Goal: Task Accomplishment & Management: Use online tool/utility

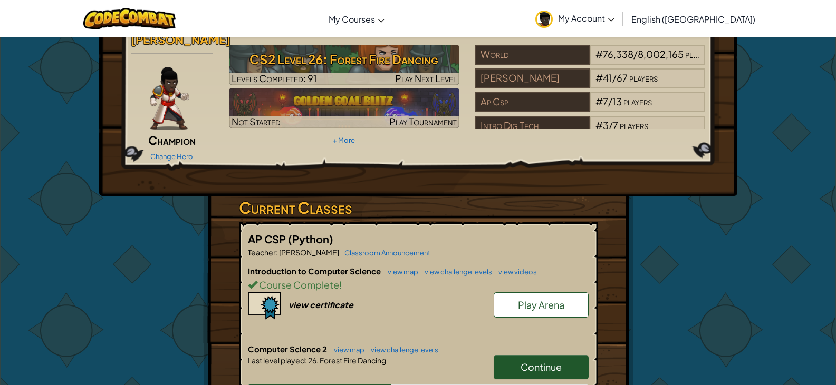
scroll to position [38, 0]
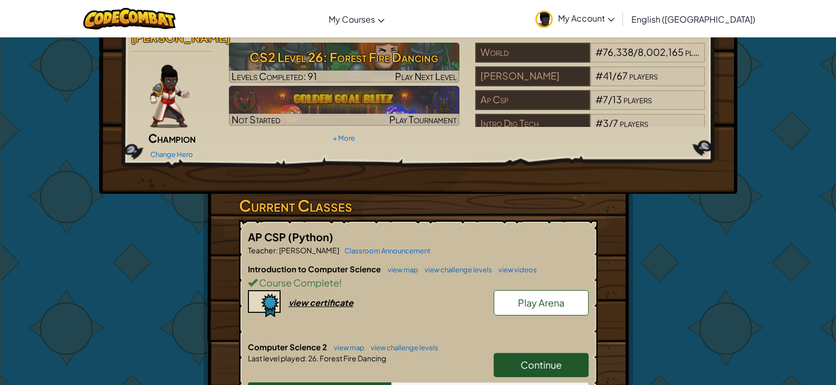
click at [566, 353] on link "Continue" at bounding box center [540, 365] width 95 height 24
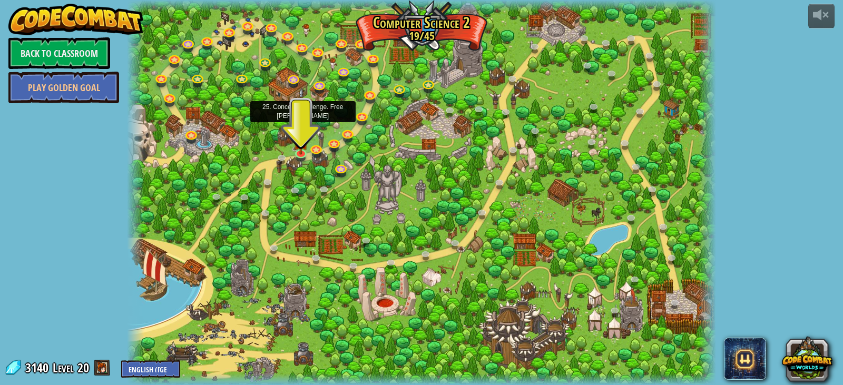
click at [300, 118] on img at bounding box center [301, 105] width 15 height 34
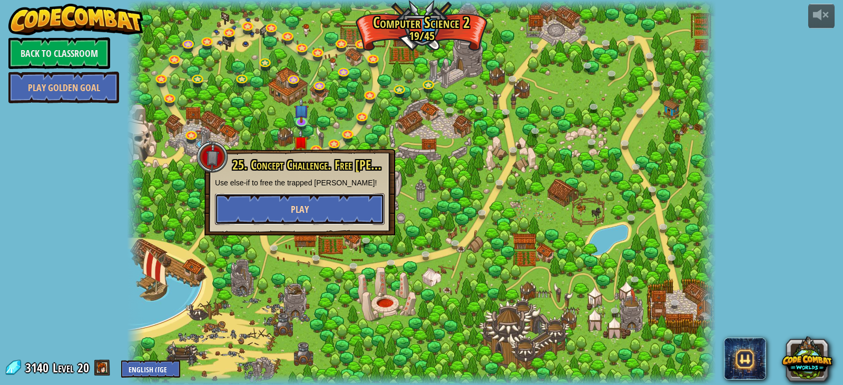
click at [307, 205] on span "Play" at bounding box center [300, 209] width 18 height 13
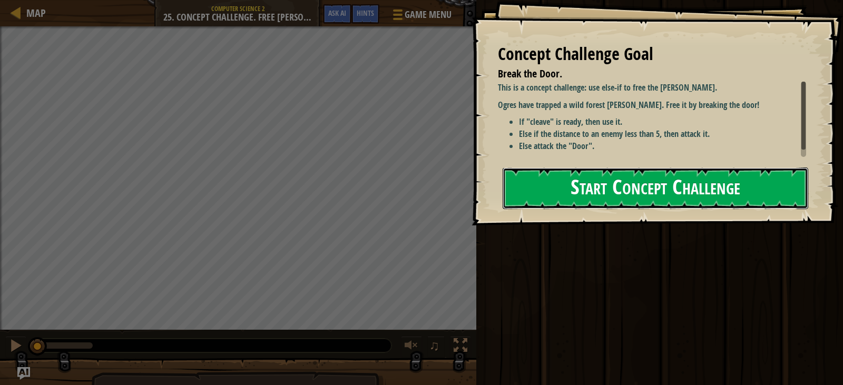
click at [605, 193] on button "Start Concept Challenge" at bounding box center [656, 189] width 306 height 42
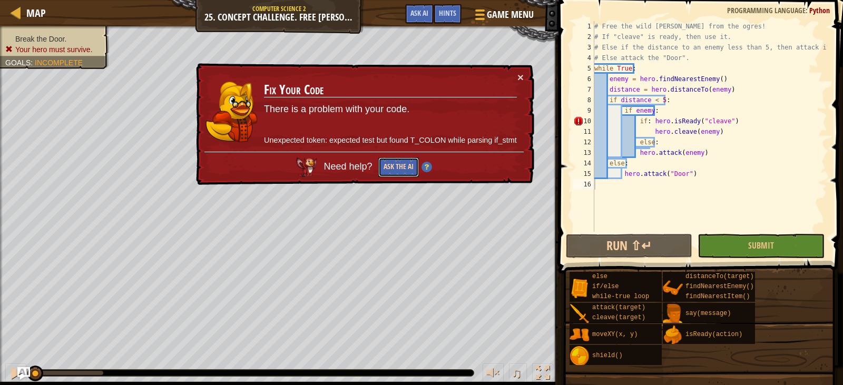
click at [406, 167] on button "Ask the AI" at bounding box center [399, 168] width 41 height 20
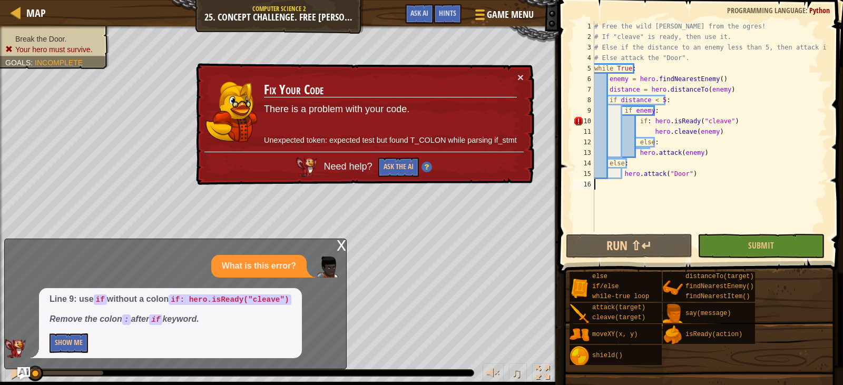
click at [648, 122] on div "# Free the wild [PERSON_NAME] from the ogres! # If "cleave" is ready, then use …" at bounding box center [710, 137] width 235 height 232
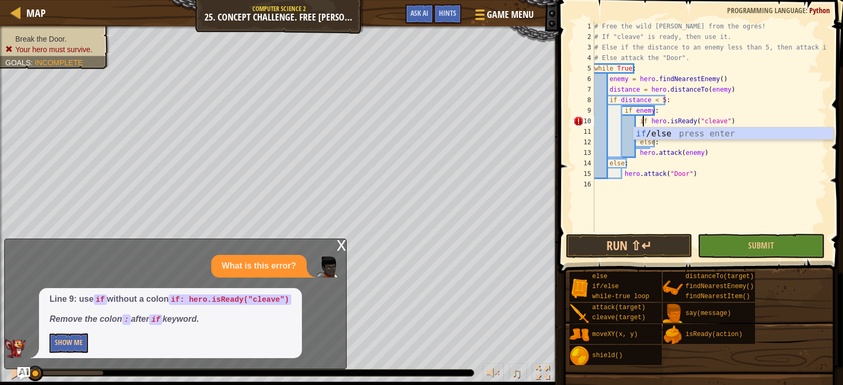
click at [343, 246] on div "x" at bounding box center [341, 244] width 9 height 11
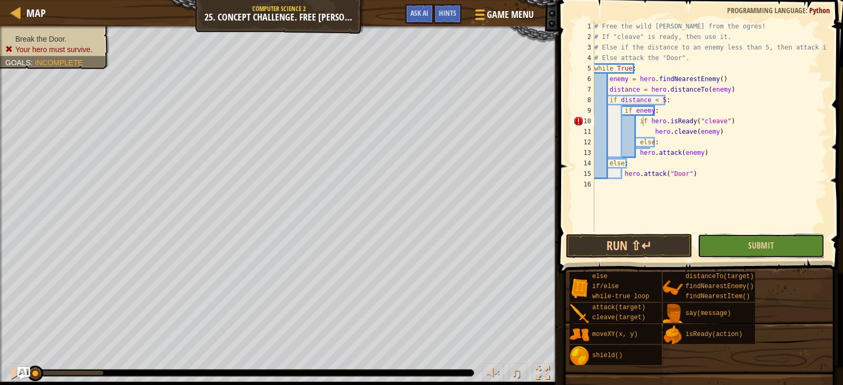
click at [733, 244] on button "Submit" at bounding box center [761, 246] width 127 height 24
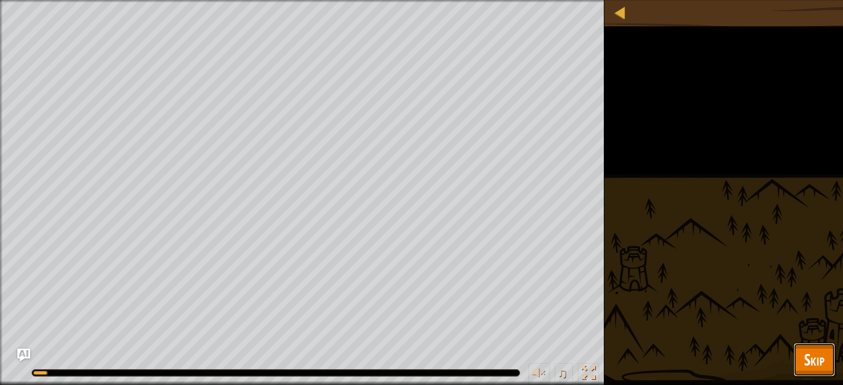
click at [807, 354] on span "Skip" at bounding box center [814, 360] width 21 height 22
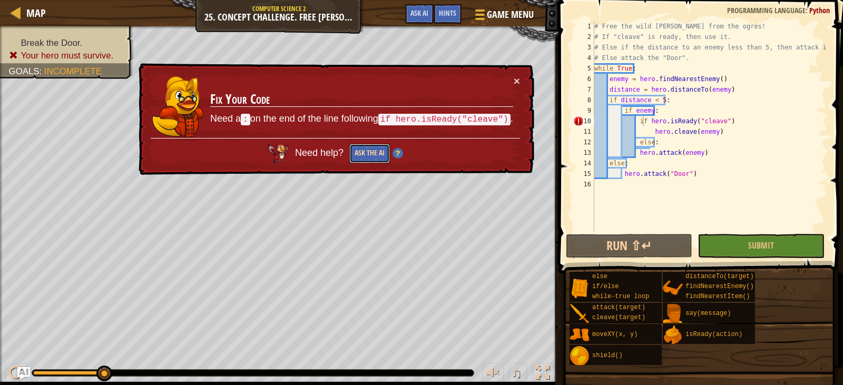
click at [379, 151] on button "Ask the AI" at bounding box center [370, 154] width 41 height 20
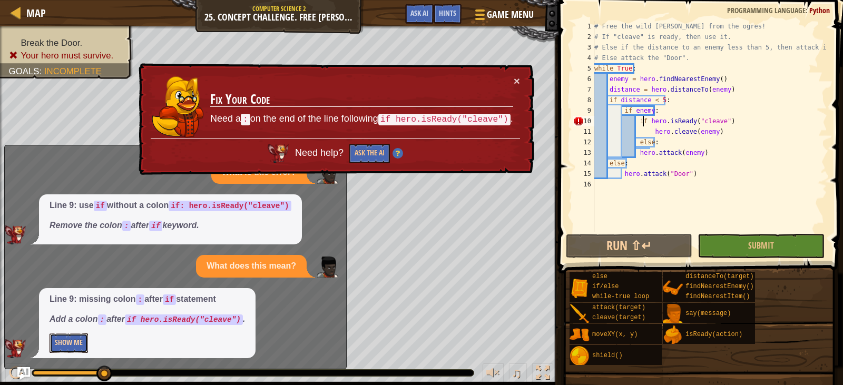
click at [61, 342] on button "Show Me" at bounding box center [69, 344] width 38 height 20
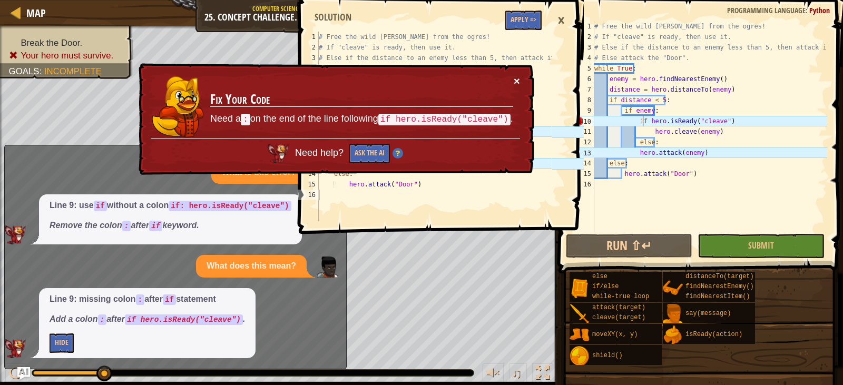
click at [519, 79] on button "×" at bounding box center [517, 80] width 6 height 11
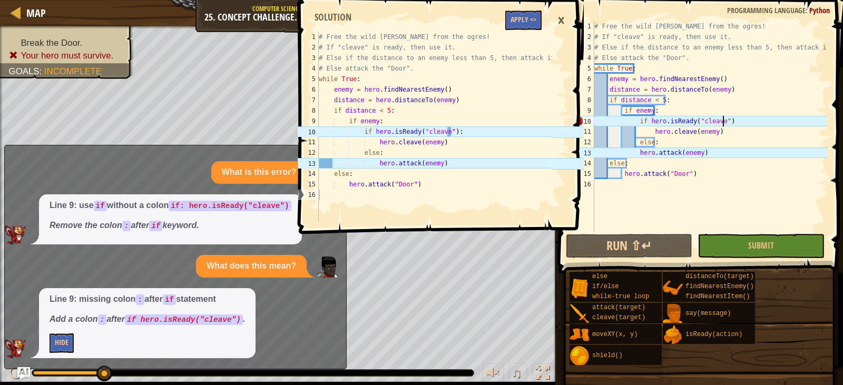
click at [740, 122] on div "# Free the wild [PERSON_NAME] from the ogres! # If "cleave" is ready, then use …" at bounding box center [710, 137] width 235 height 232
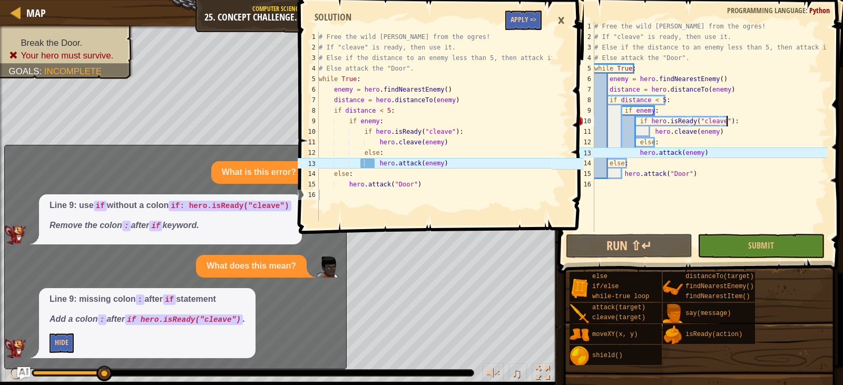
scroll to position [5, 10]
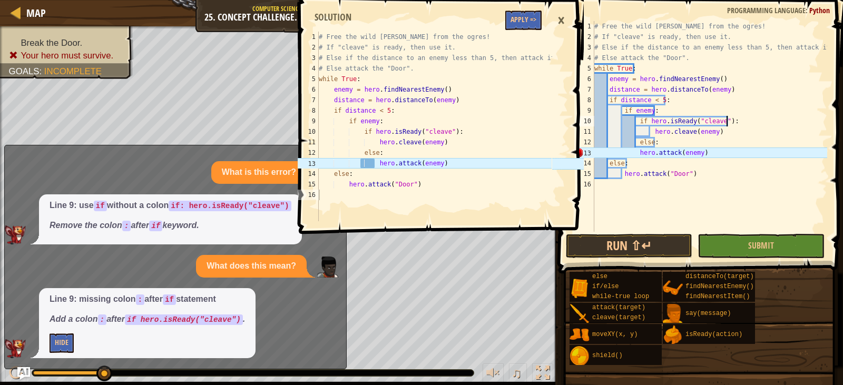
click at [636, 152] on div "# Free the wild [PERSON_NAME] from the ogres! # If "cleave" is ready, then use …" at bounding box center [710, 137] width 235 height 232
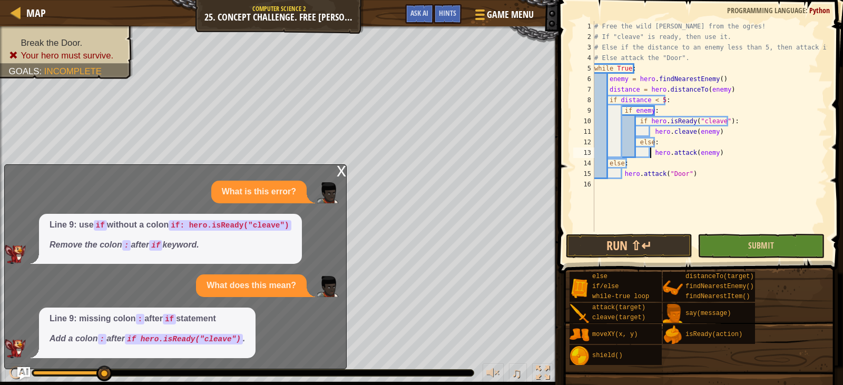
type textarea "hero.attack(enemy)"
click at [738, 247] on button "Submit" at bounding box center [761, 246] width 127 height 24
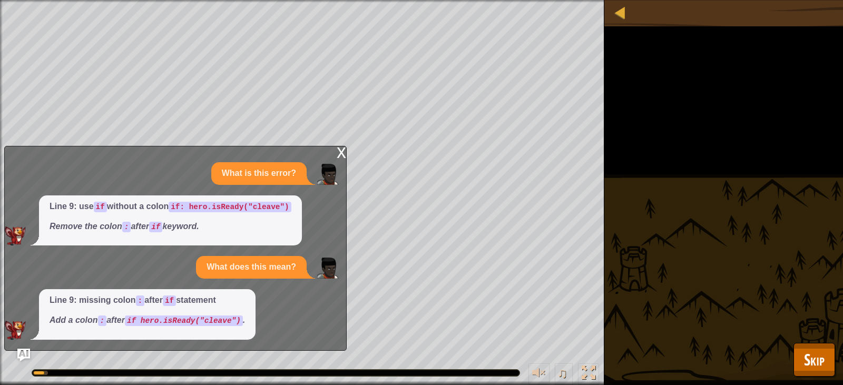
click at [337, 152] on div "x" at bounding box center [341, 152] width 9 height 11
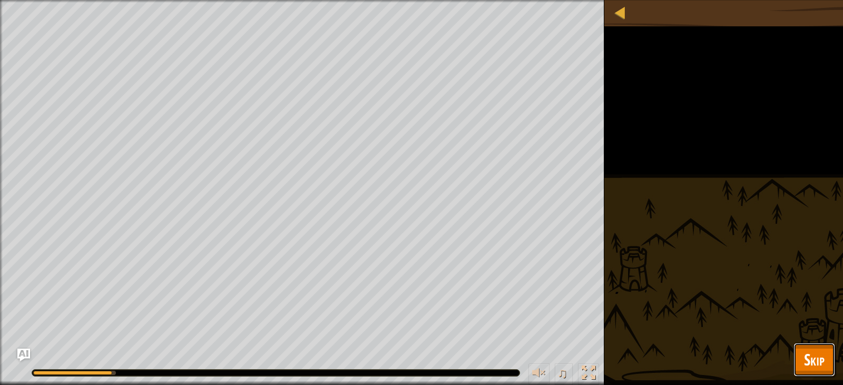
click at [818, 363] on span "Skip" at bounding box center [814, 360] width 21 height 22
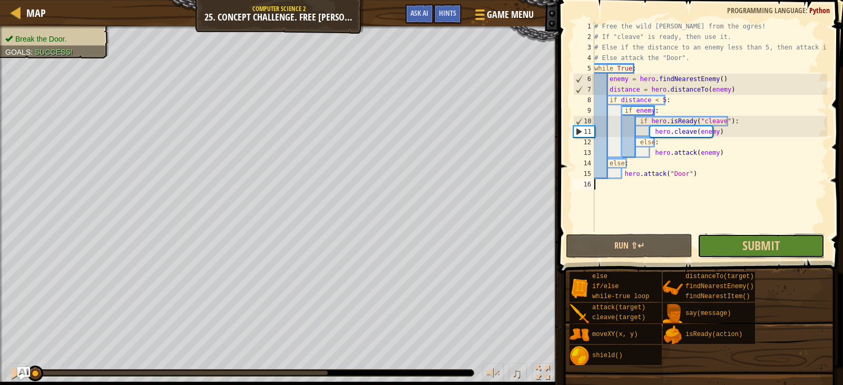
click at [782, 251] on button "Submit" at bounding box center [761, 246] width 127 height 24
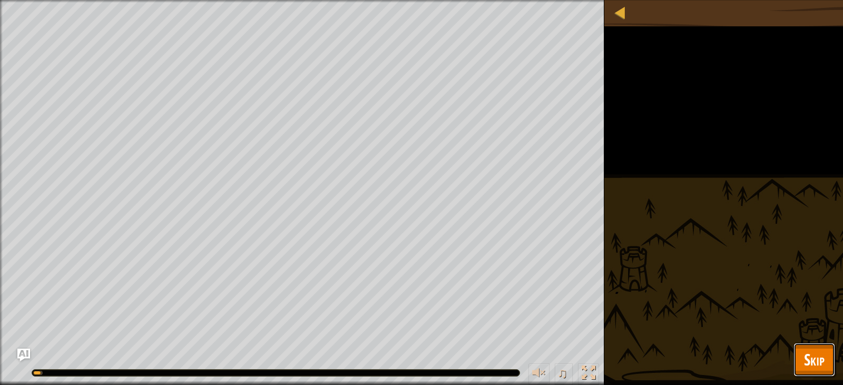
click at [816, 372] on button "Skip" at bounding box center [815, 360] width 42 height 34
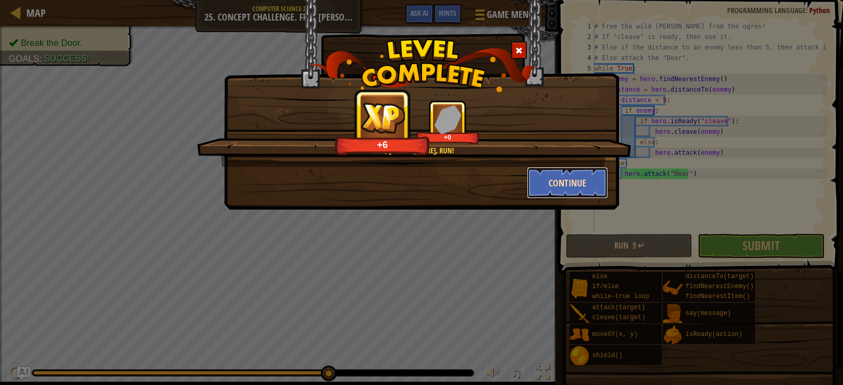
click at [584, 181] on button "Continue" at bounding box center [568, 183] width 82 height 32
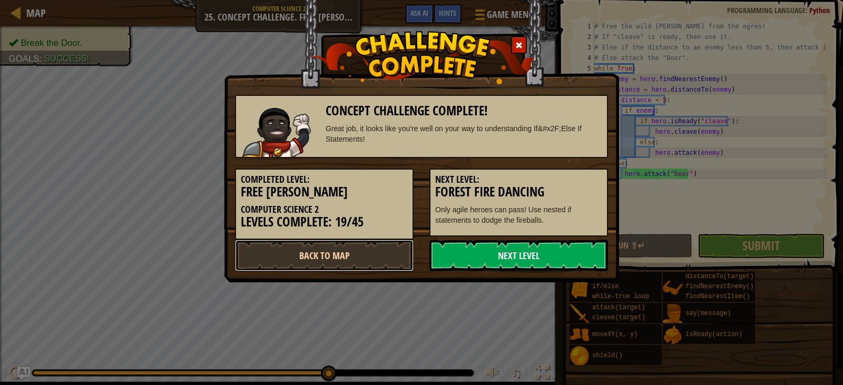
click at [337, 249] on link "Back to Map" at bounding box center [324, 256] width 179 height 32
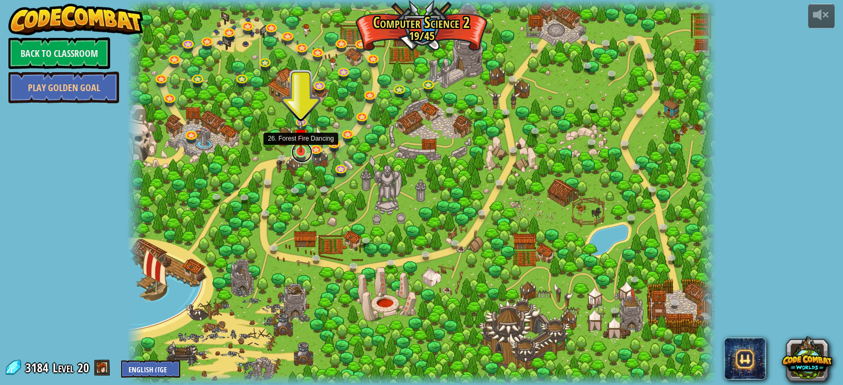
click at [300, 158] on link at bounding box center [302, 152] width 21 height 21
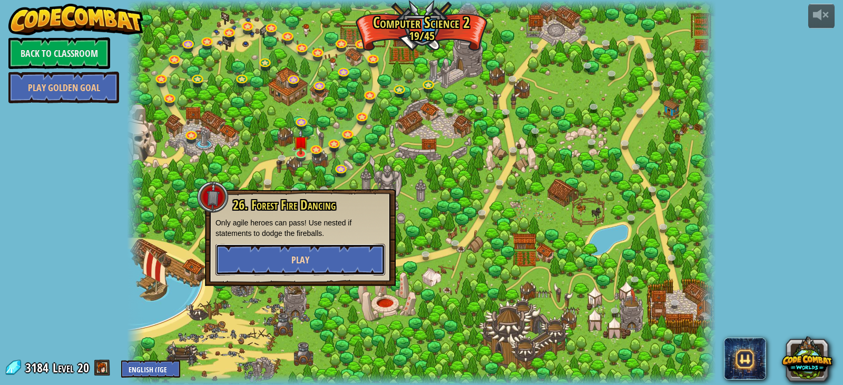
click at [294, 258] on span "Play" at bounding box center [301, 260] width 18 height 13
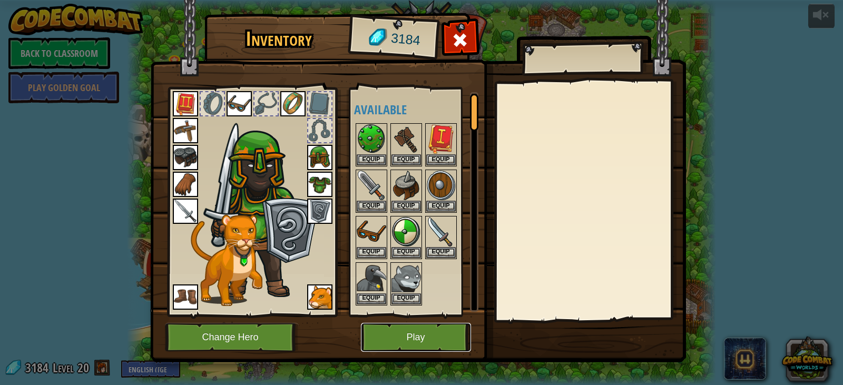
click at [414, 338] on button "Play" at bounding box center [416, 337] width 110 height 29
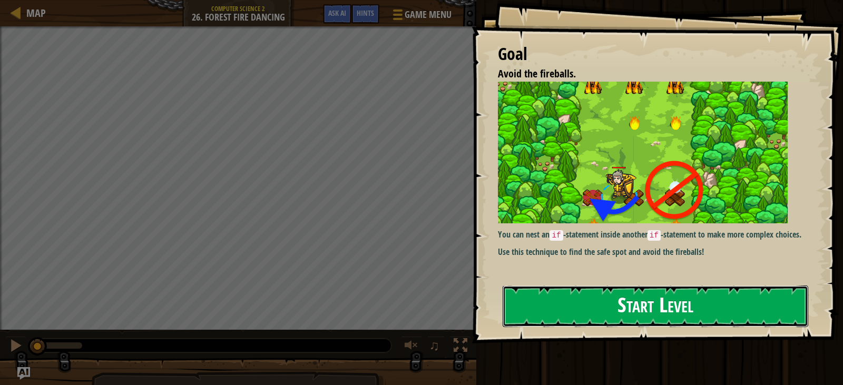
click at [628, 299] on button "Start Level" at bounding box center [656, 307] width 306 height 42
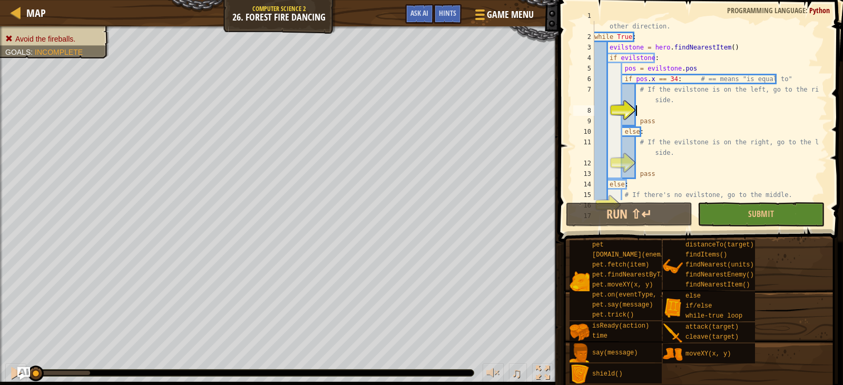
scroll to position [5, 3]
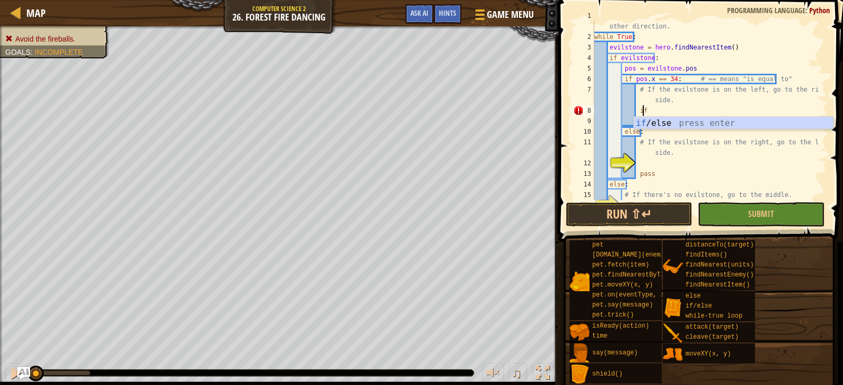
type textarea "i"
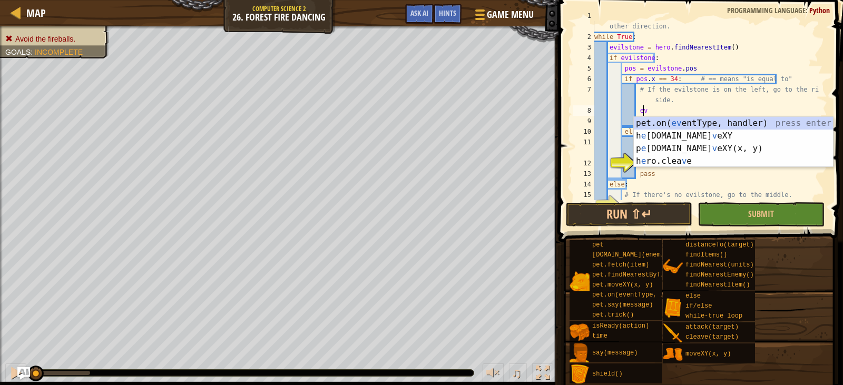
type textarea "e"
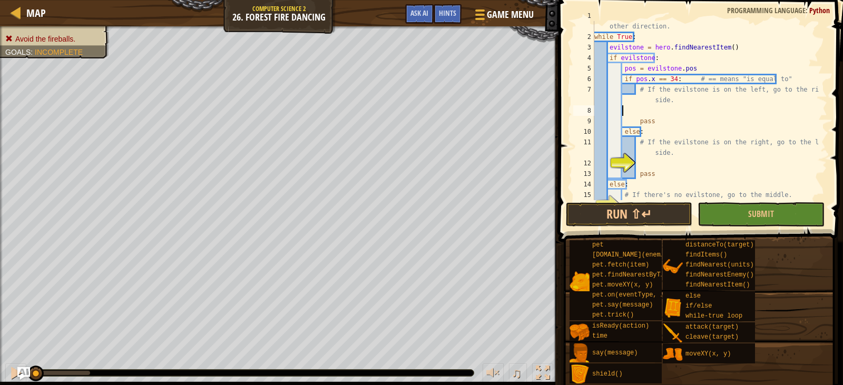
scroll to position [5, 2]
type textarea "i"
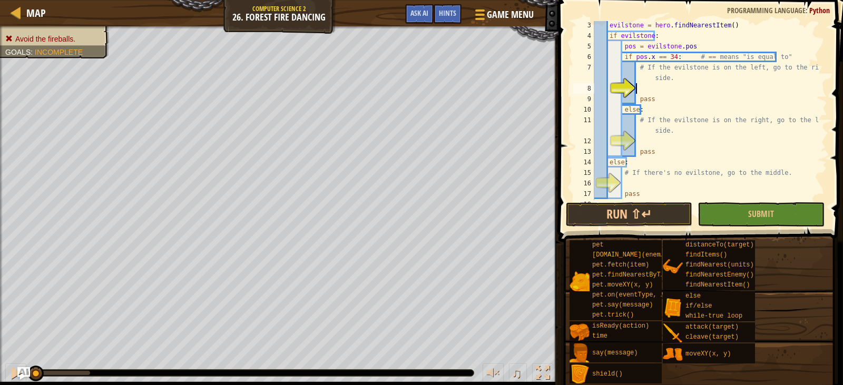
scroll to position [0, 0]
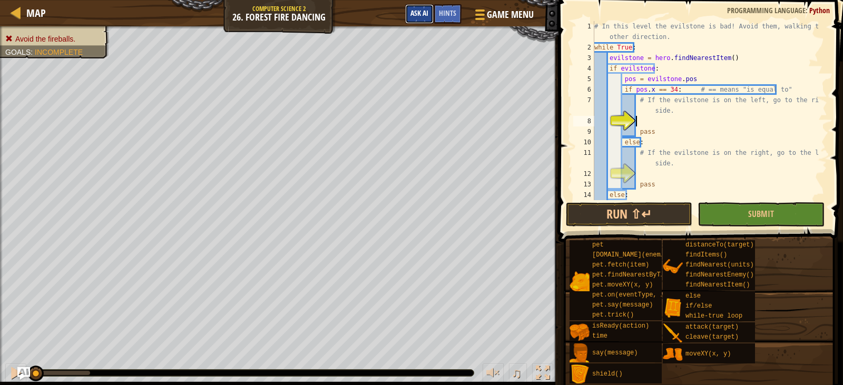
click at [427, 11] on span "Ask AI" at bounding box center [420, 13] width 18 height 10
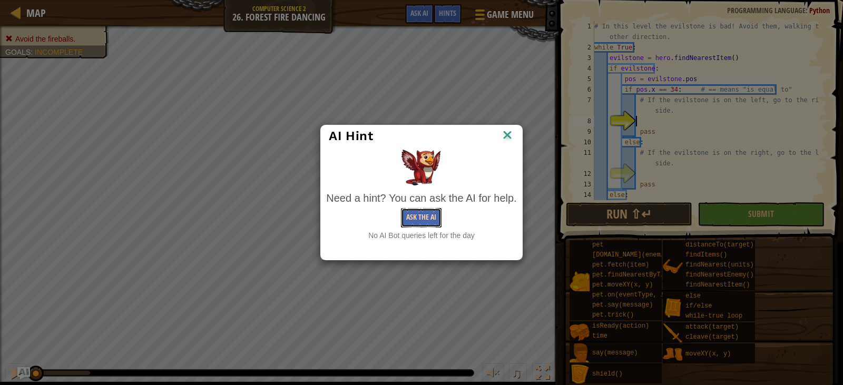
click at [436, 224] on button "Ask the AI" at bounding box center [421, 218] width 41 height 20
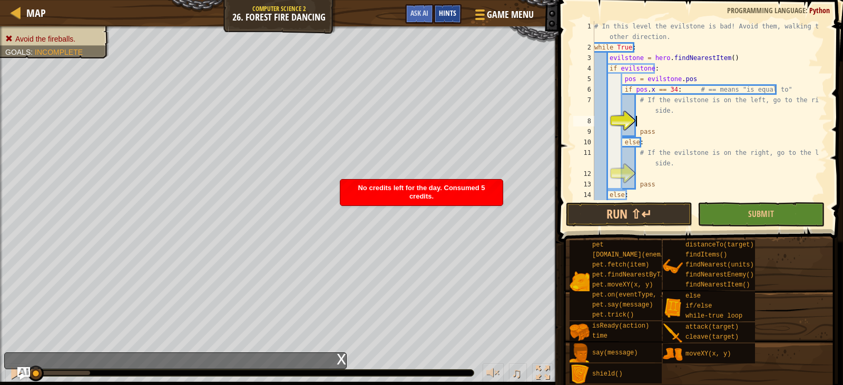
click at [449, 11] on span "Hints" at bounding box center [447, 13] width 17 height 10
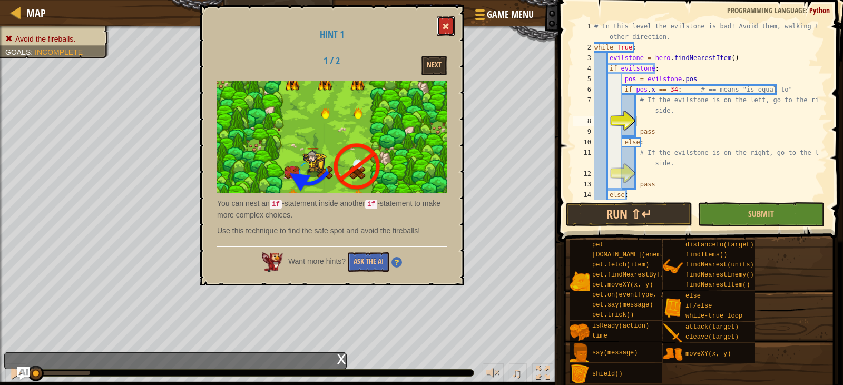
click at [451, 25] on button at bounding box center [446, 26] width 18 height 20
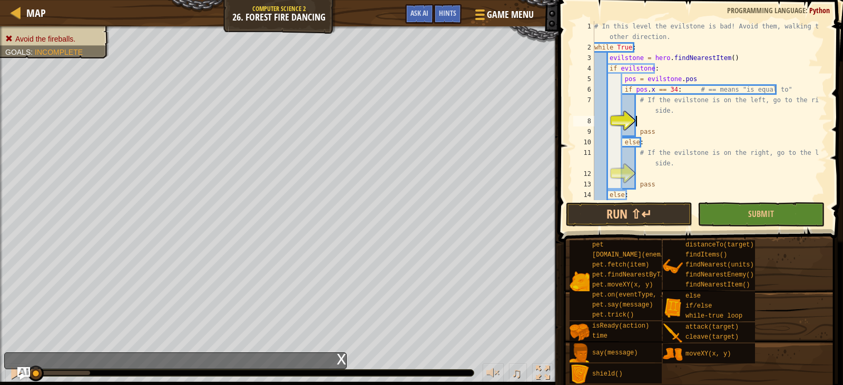
click at [652, 121] on div "# In this level the evilstone is bad! Avoid them, walking the other direction. …" at bounding box center [706, 126] width 227 height 211
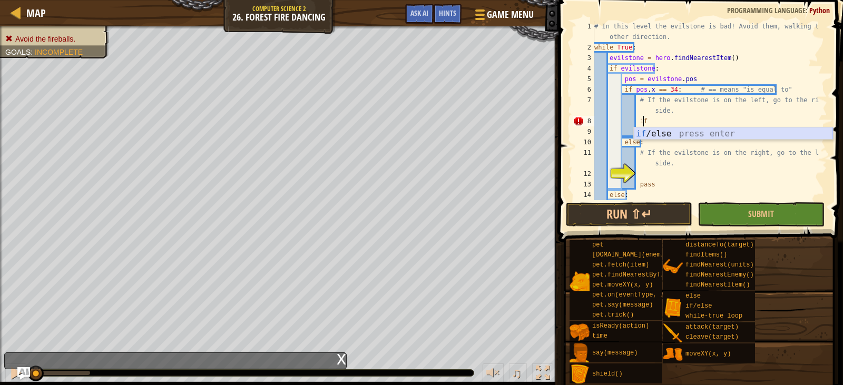
click at [651, 134] on div "if /else press enter" at bounding box center [733, 147] width 199 height 38
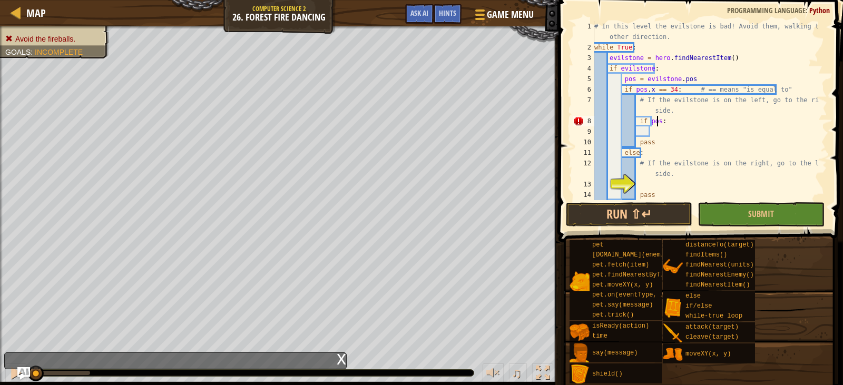
scroll to position [5, 5]
click at [661, 140] on div "# In this level the evilstone is bad! Avoid them, walking the other direction. …" at bounding box center [706, 126] width 227 height 211
type textarea "pass"
click at [662, 132] on div "# In this level the evilstone is bad! Avoid them, walking the other direction. …" at bounding box center [706, 126] width 227 height 211
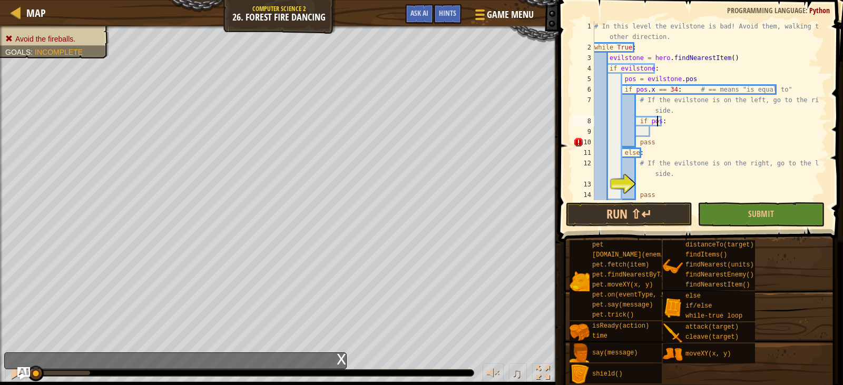
click at [658, 120] on div "# In this level the evilstone is bad! Avoid them, walking the other direction. …" at bounding box center [706, 126] width 227 height 211
click at [665, 137] on div "# In this level the evilstone is bad! Avoid them, walking the other direction. …" at bounding box center [706, 126] width 227 height 211
type textarea "pass"
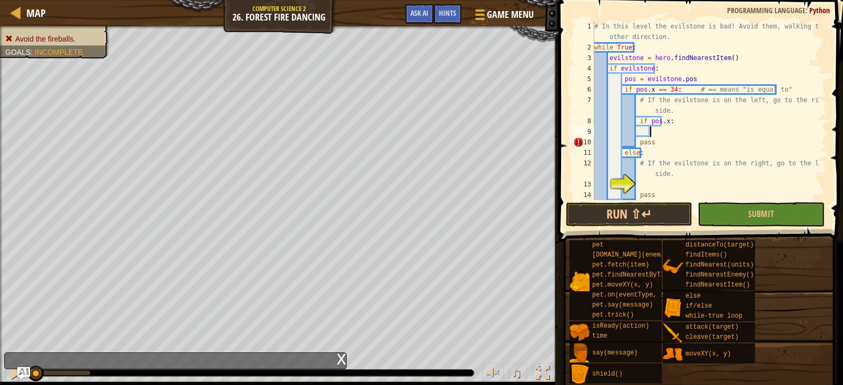
click at [665, 133] on div "# In this level the evilstone is bad! Avoid them, walking the other direction. …" at bounding box center [706, 126] width 227 height 211
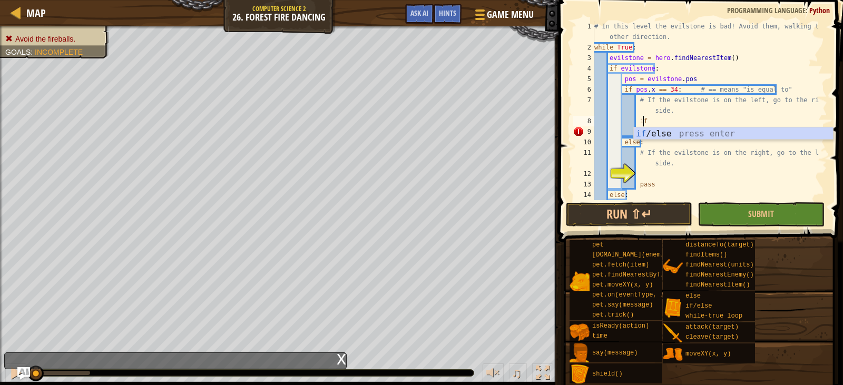
type textarea "i"
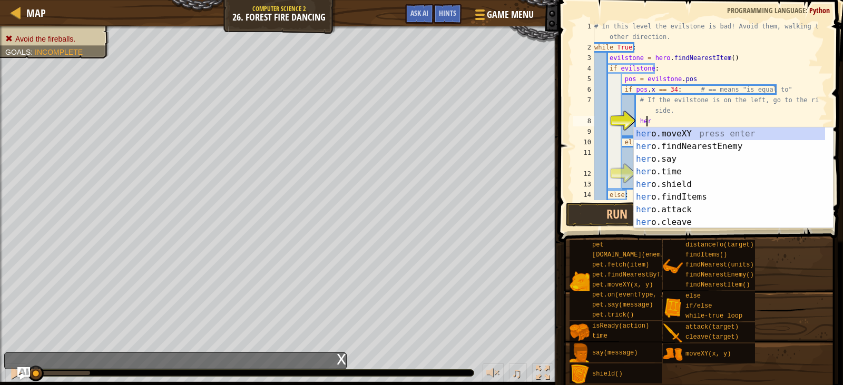
scroll to position [5, 4]
click at [665, 133] on div "hero .moveXY press enter hero .findNearestEnemy press enter hero .say press ent…" at bounding box center [729, 191] width 191 height 127
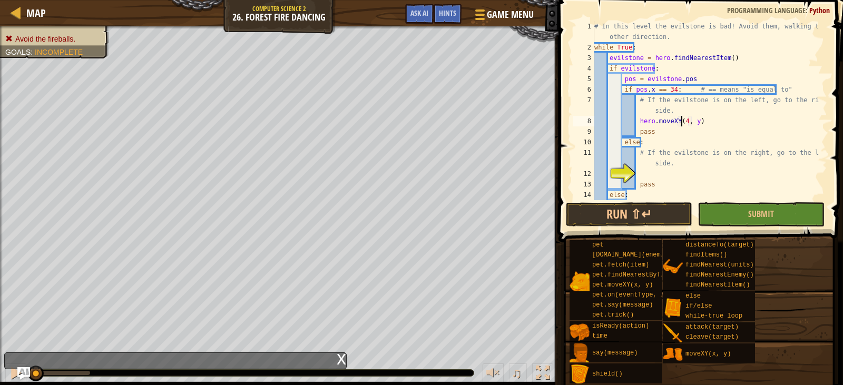
scroll to position [5, 7]
type textarea "hero.moveXY(46, 22)"
click at [684, 175] on div "# In this level the evilstone is bad! Avoid them, walking the other direction. …" at bounding box center [706, 126] width 227 height 211
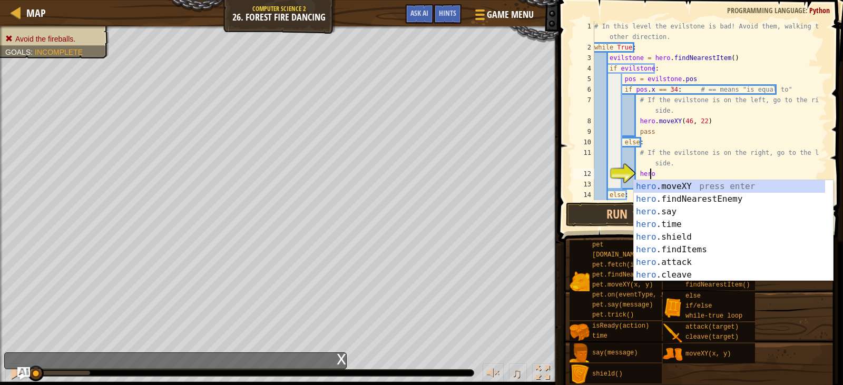
scroll to position [5, 4]
click at [684, 185] on div "hero. moveXY press enter hero. findNearestEnemy press enter hero. say press ent…" at bounding box center [729, 243] width 191 height 127
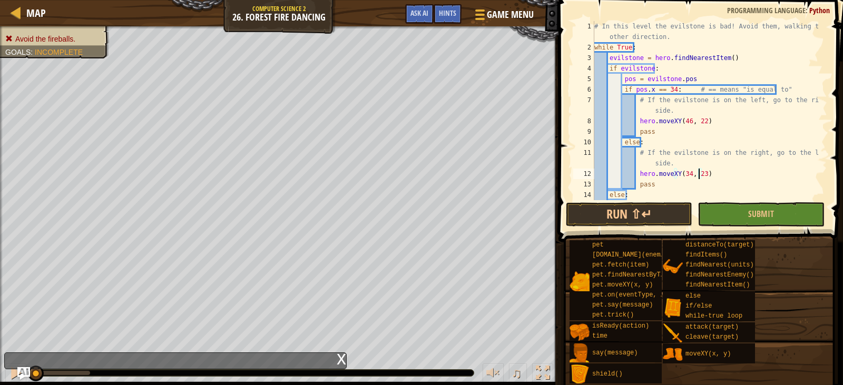
scroll to position [5, 8]
type textarea "hero.moveXY(34, 23)"
click at [771, 209] on span "Submit" at bounding box center [762, 214] width 26 height 12
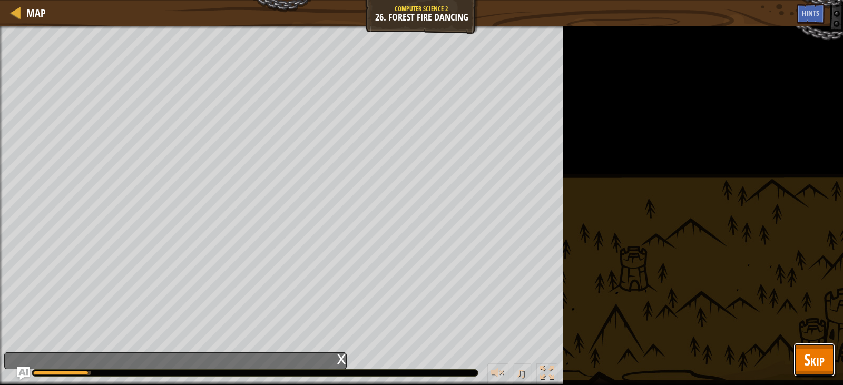
click at [814, 370] on span "Skip" at bounding box center [814, 360] width 21 height 22
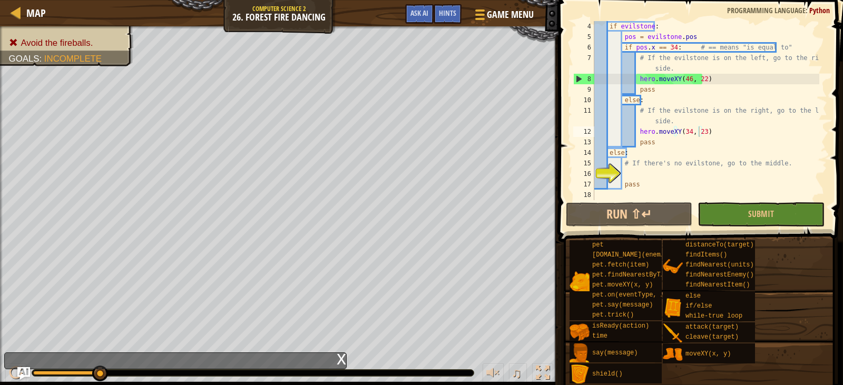
scroll to position [42, 0]
click at [631, 176] on div "if evilstone : pos = evilstone . pos if pos . x == 34 : # == means "is equal to…" at bounding box center [706, 121] width 227 height 200
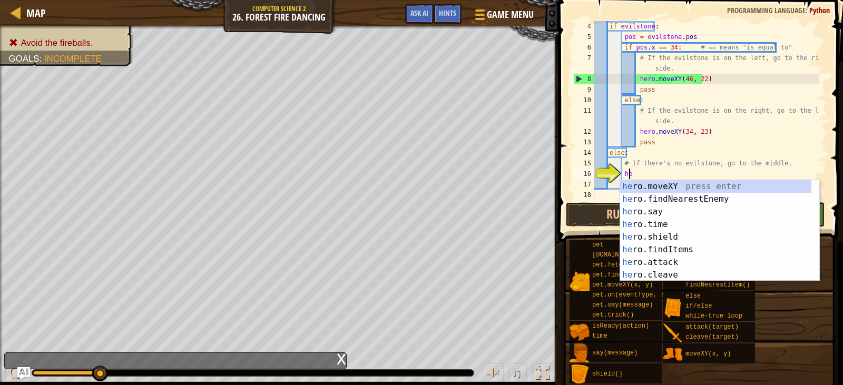
scroll to position [5, 3]
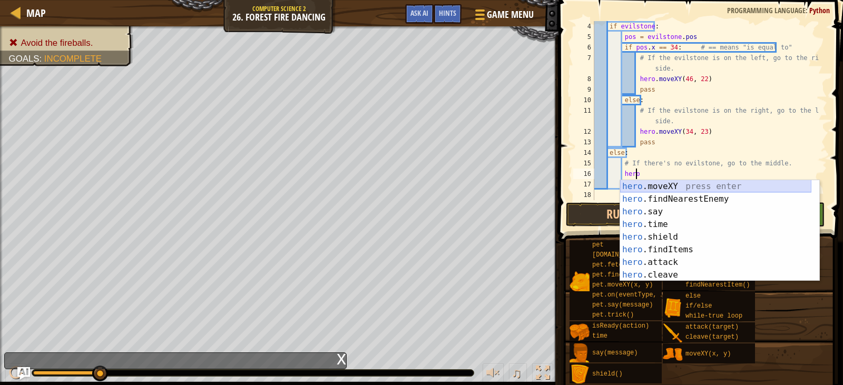
click at [668, 185] on div "hero .moveXY press enter hero .findNearestEnemy press enter hero .say press ent…" at bounding box center [715, 243] width 191 height 127
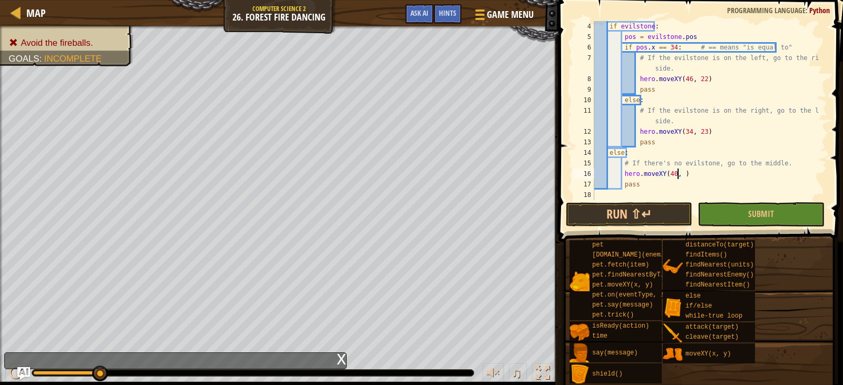
scroll to position [5, 7]
type textarea "hero.moveXY(40, 22)"
click at [723, 220] on button "Submit" at bounding box center [761, 214] width 127 height 24
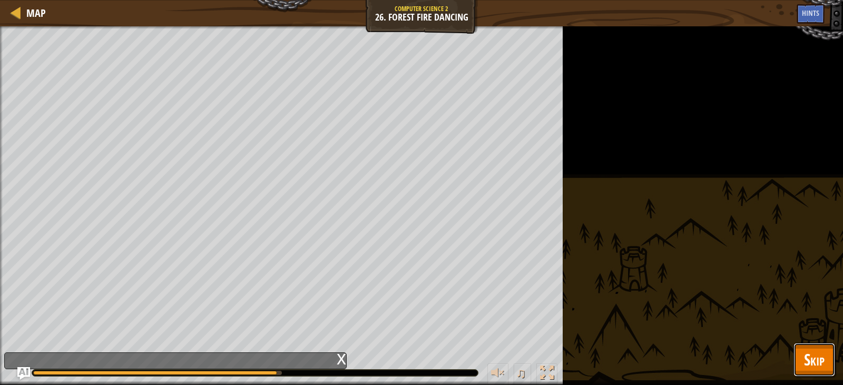
click at [807, 372] on button "Skip" at bounding box center [815, 360] width 42 height 34
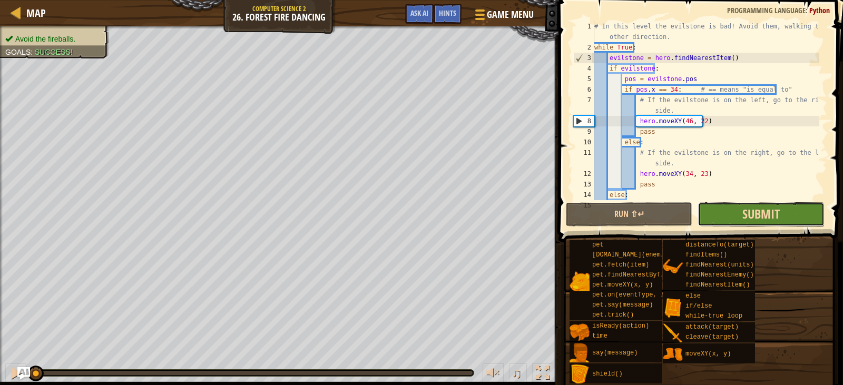
click at [752, 217] on span "Submit" at bounding box center [761, 214] width 37 height 17
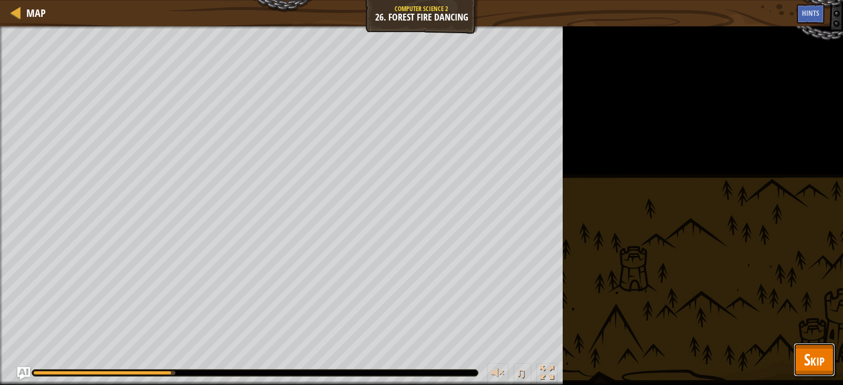
click at [811, 349] on span "Skip" at bounding box center [814, 360] width 21 height 22
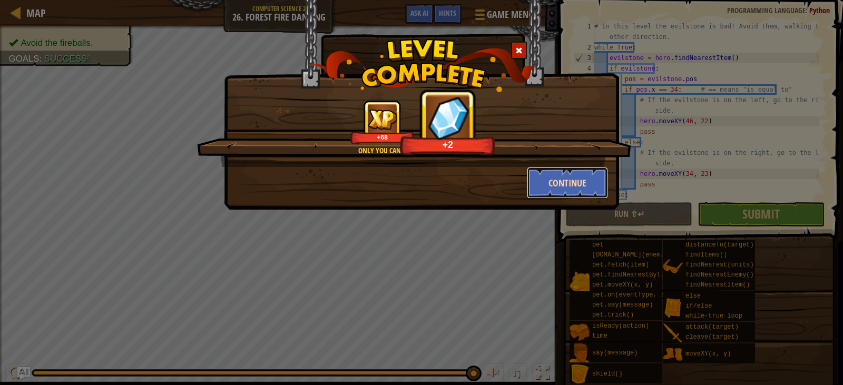
click at [571, 175] on button "Continue" at bounding box center [568, 183] width 82 height 32
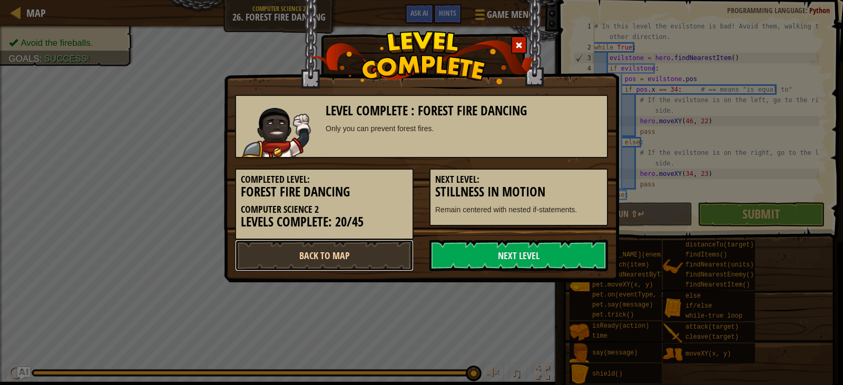
click at [381, 254] on link "Back to Map" at bounding box center [324, 256] width 179 height 32
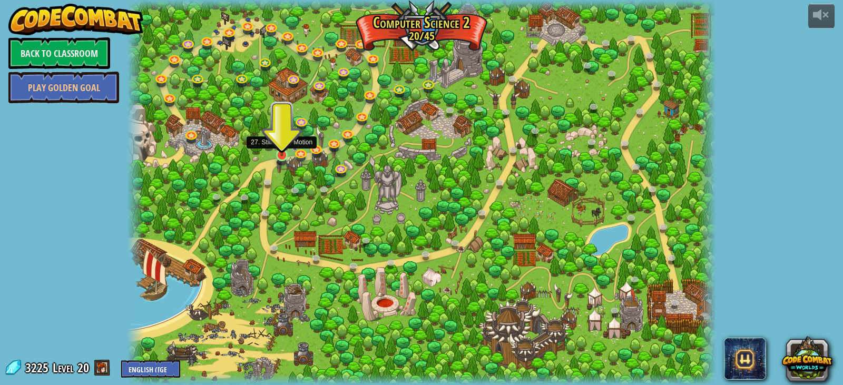
click at [277, 154] on img at bounding box center [282, 140] width 15 height 34
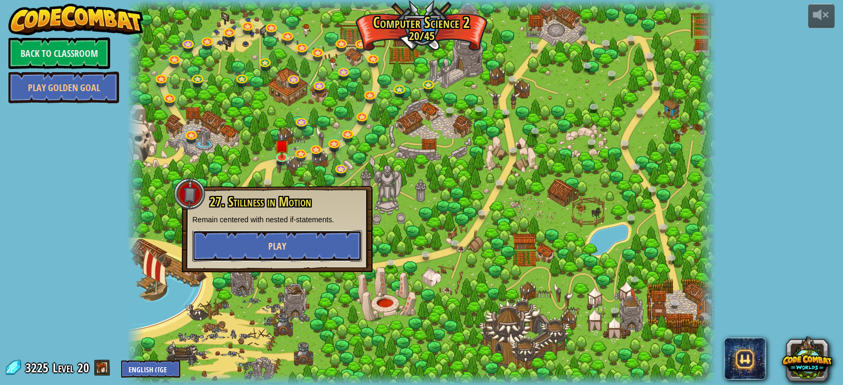
click at [276, 235] on button "Play" at bounding box center [277, 246] width 170 height 32
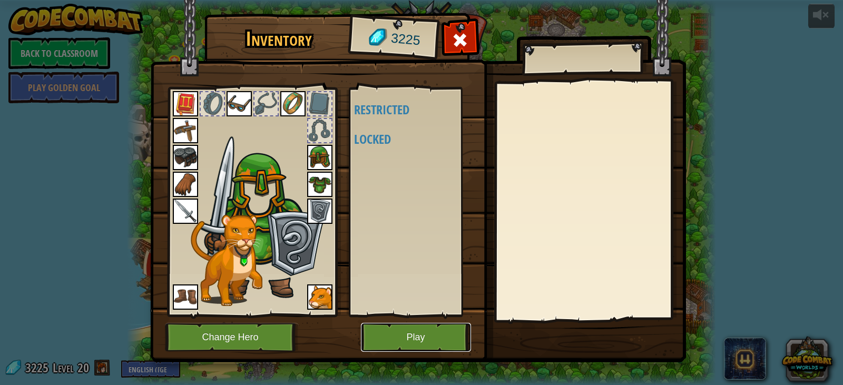
click at [396, 343] on button "Play" at bounding box center [416, 337] width 110 height 29
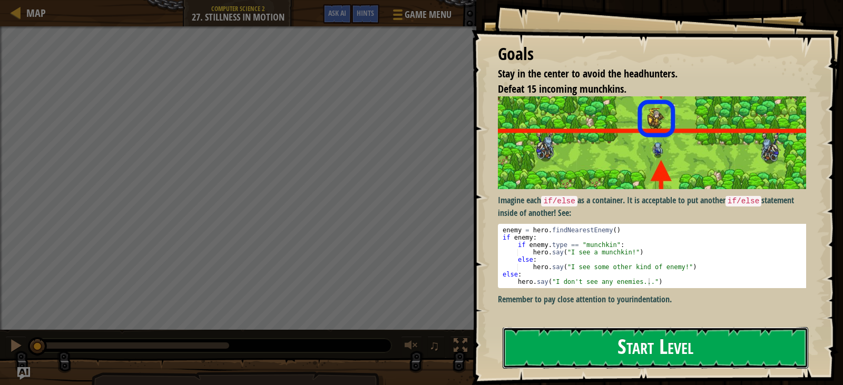
click at [542, 352] on button "Start Level" at bounding box center [656, 348] width 306 height 42
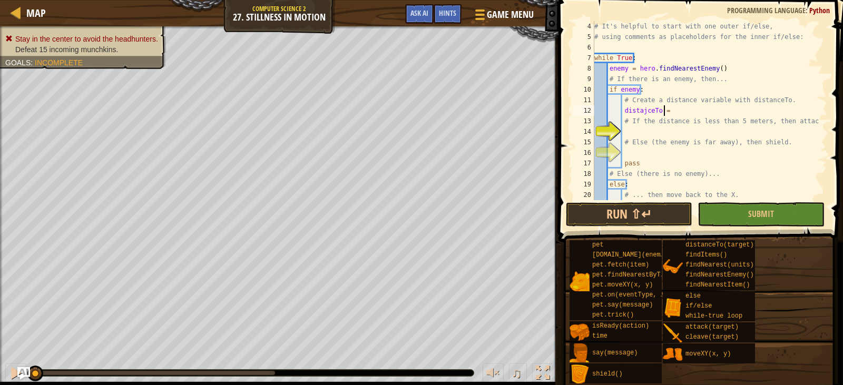
scroll to position [5, 5]
click at [643, 118] on div "# It's helpful to start with one outer if/else, # using comments as placeholder…" at bounding box center [706, 121] width 227 height 200
click at [643, 112] on div "# It's helpful to start with one outer if/else, # using comments as placeholder…" at bounding box center [706, 121] width 227 height 200
click at [673, 112] on div "# It's helpful to start with one outer if/else, # using comments as placeholder…" at bounding box center [706, 121] width 227 height 200
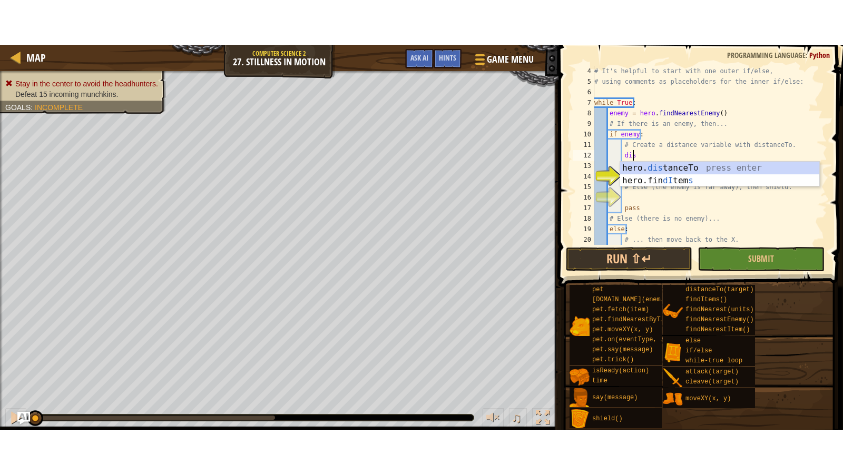
scroll to position [5, 3]
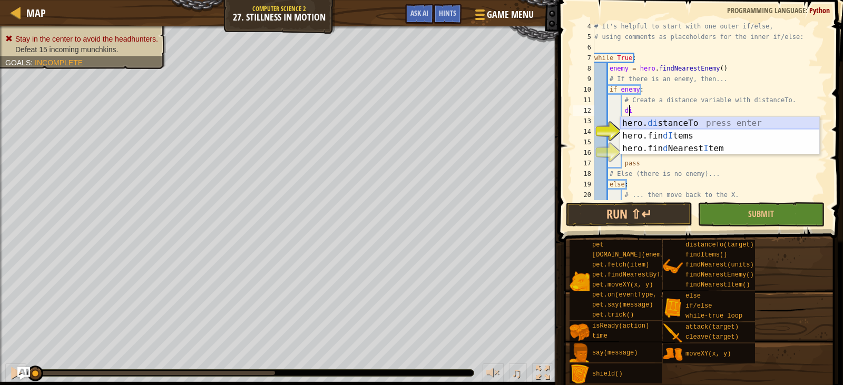
click at [683, 120] on div "hero. di stanceTo press enter hero.fin dI tems press enter hero.fin d Nearest I…" at bounding box center [719, 148] width 199 height 63
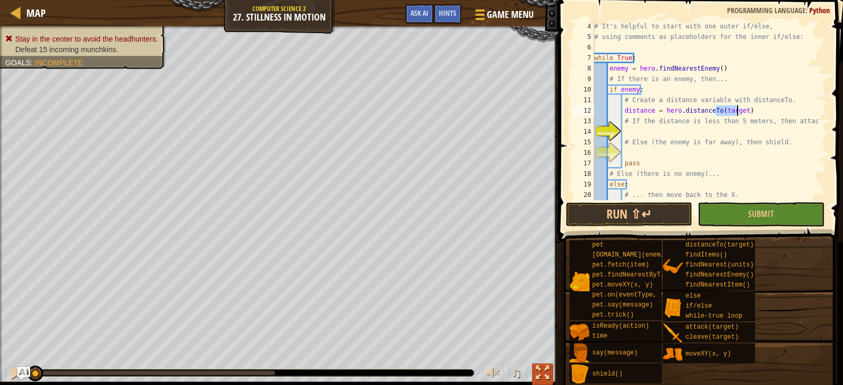
type textarea "distance = hero.distanceTo(target)"
click at [538, 372] on div at bounding box center [543, 373] width 14 height 14
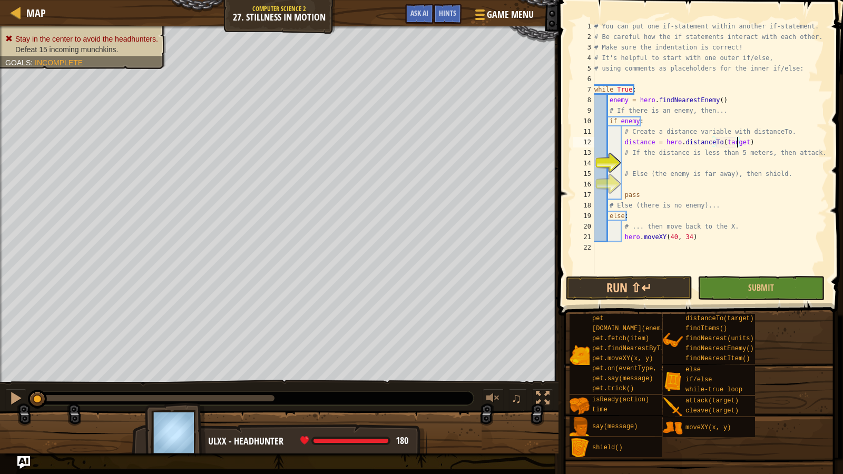
click at [773, 146] on div "# You can put one if-statement within another if-statement. # Be careful how th…" at bounding box center [710, 158] width 235 height 274
click at [703, 162] on div "# You can put one if-statement within another if-statement. # Be careful how th…" at bounding box center [710, 158] width 235 height 274
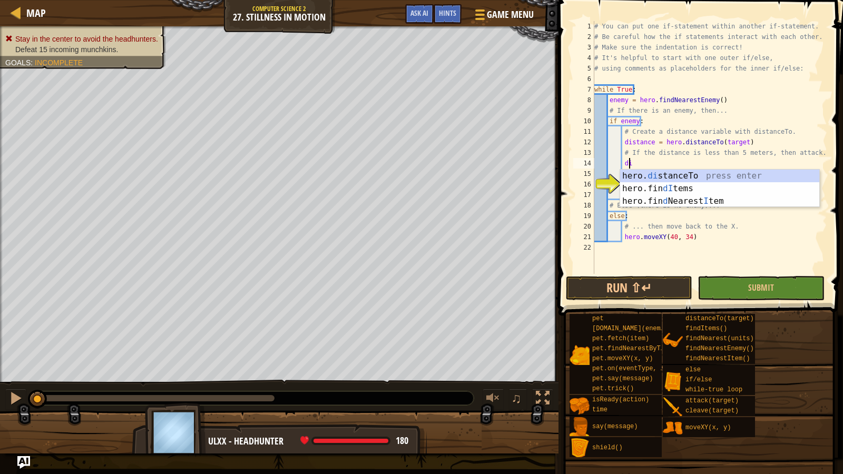
type textarea "d"
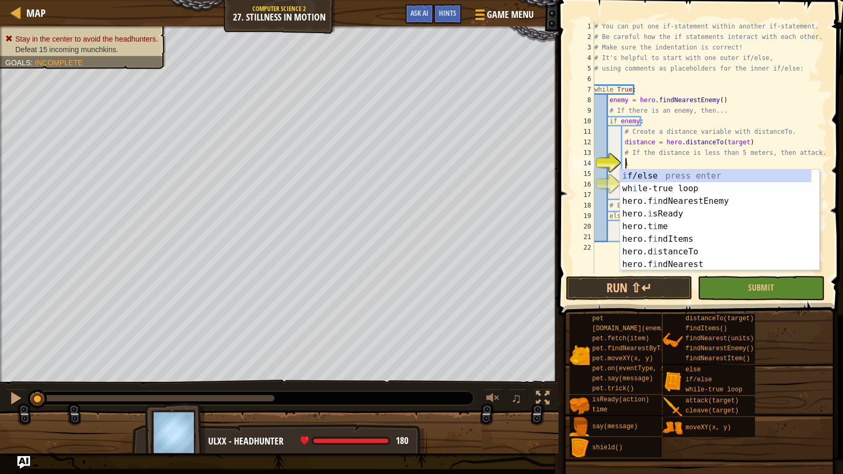
scroll to position [5, 2]
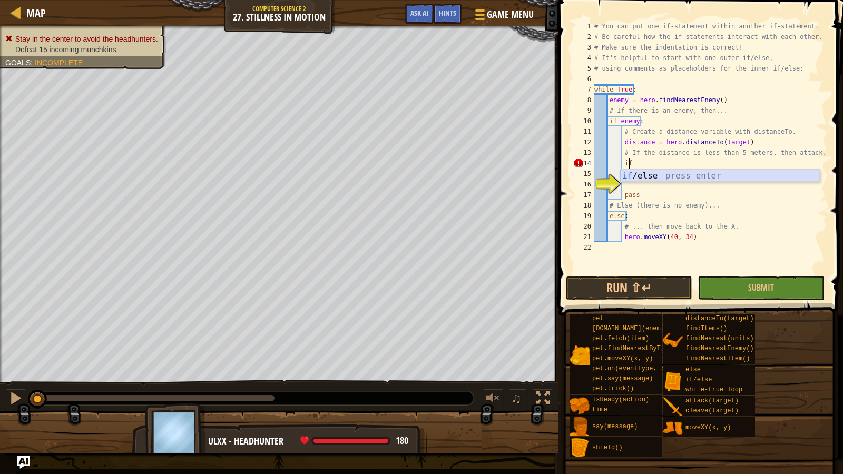
click at [694, 174] on div "if /else press enter" at bounding box center [719, 189] width 199 height 38
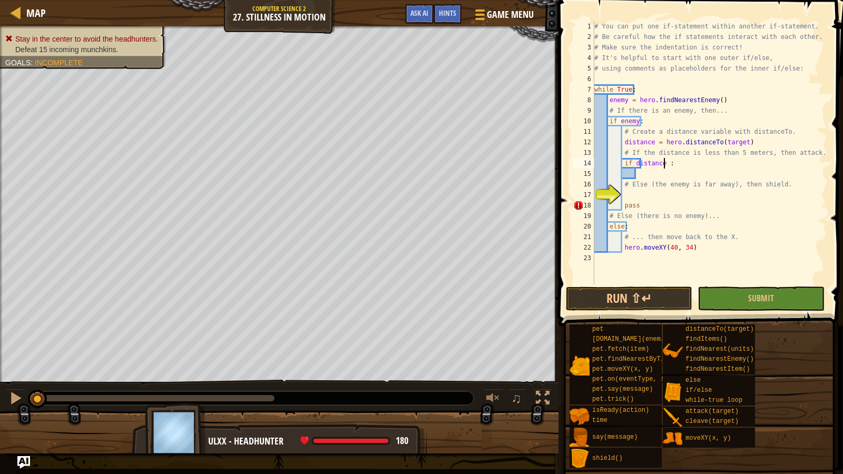
scroll to position [5, 6]
type textarea "if distance < 5:"
click at [654, 174] on div "# You can put one if-statement within another if-statement. # Be careful how th…" at bounding box center [710, 163] width 235 height 285
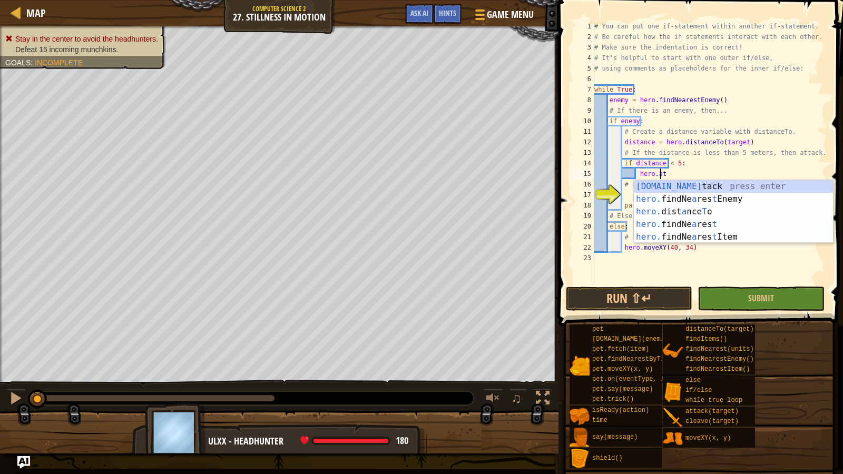
scroll to position [5, 5]
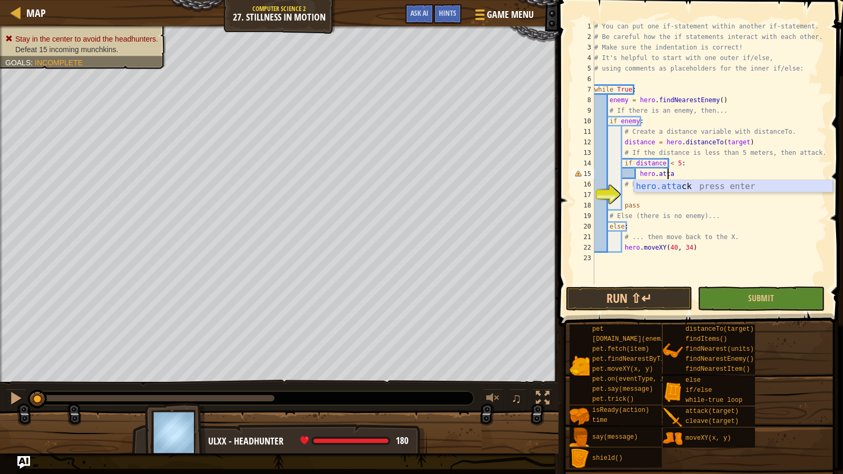
click at [672, 183] on div "hero.atta ck press enter" at bounding box center [733, 199] width 199 height 38
type textarea "hero.attack(enemy)"
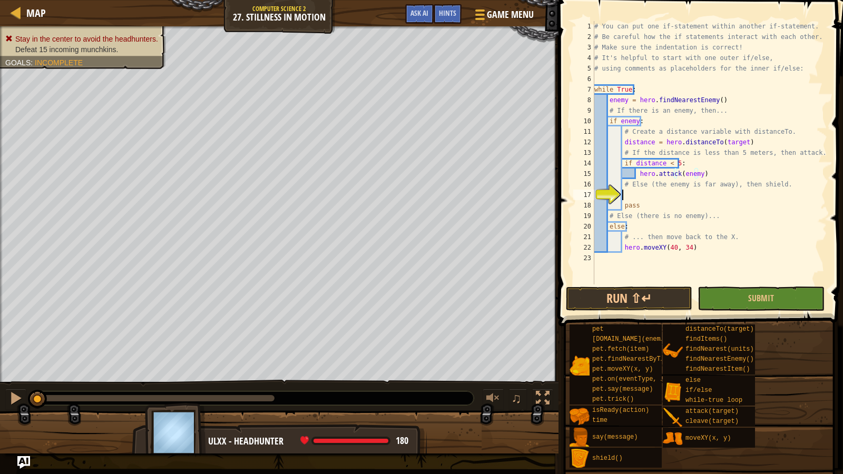
click at [649, 193] on div "# You can put one if-statement within another if-statement. # Be careful how th…" at bounding box center [710, 163] width 235 height 285
type textarea "e"
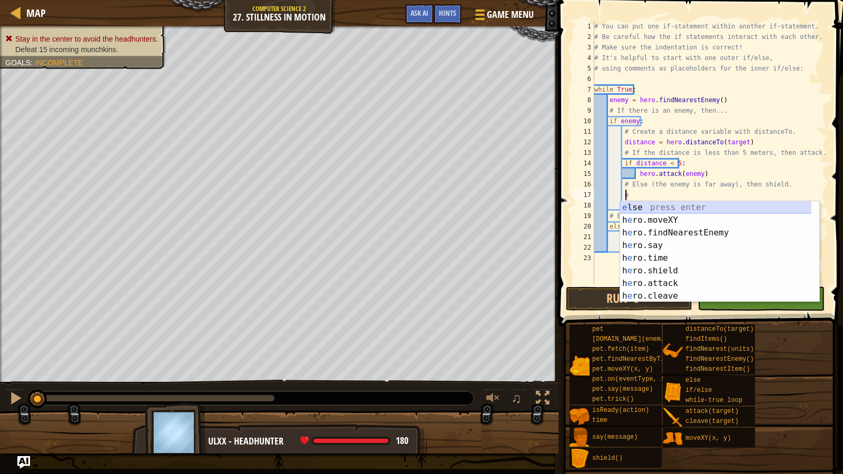
click at [654, 203] on div "e lse press enter h e ro.moveXY press enter h e ro.findNearestEnemy press enter…" at bounding box center [719, 264] width 199 height 127
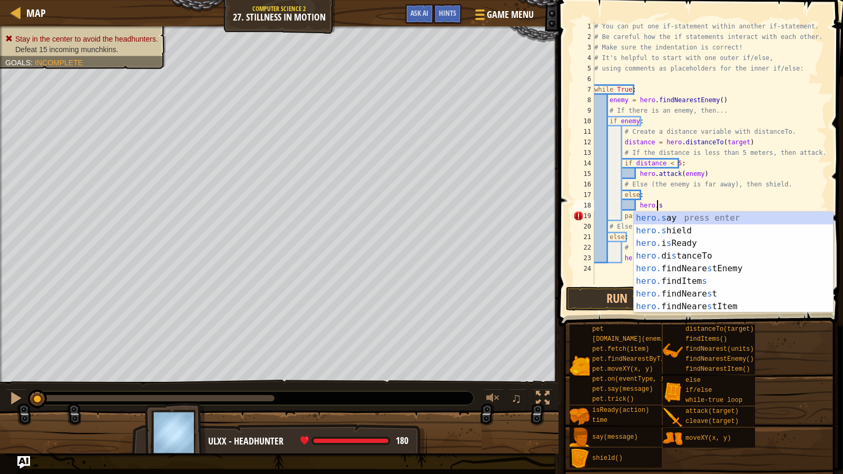
type textarea "hero.sh"
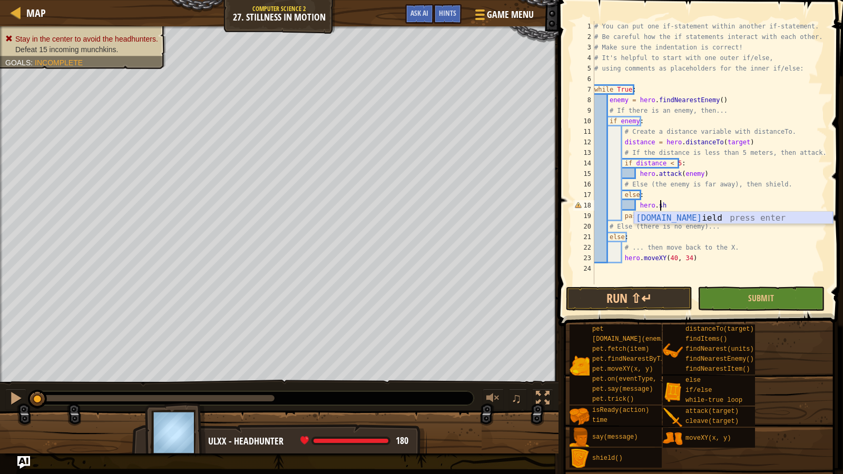
click at [667, 216] on div "hero.sh ield press enter" at bounding box center [733, 231] width 199 height 38
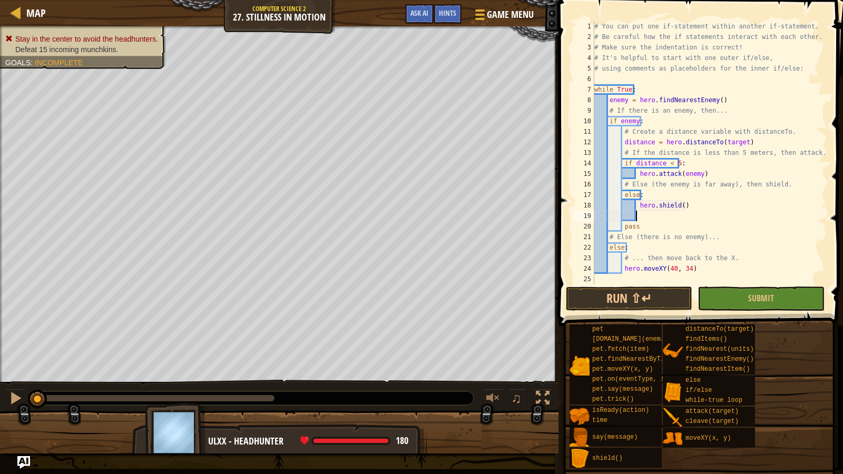
scroll to position [5, 3]
click at [730, 294] on button "Submit" at bounding box center [761, 299] width 127 height 24
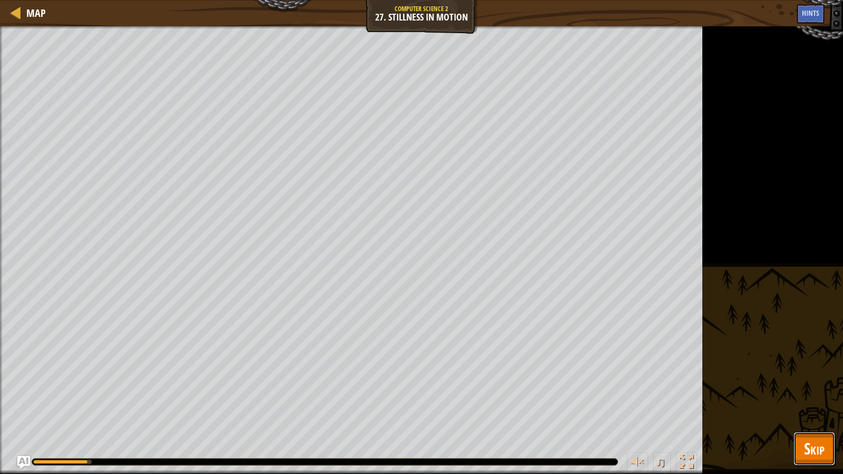
click at [822, 385] on button "Skip" at bounding box center [815, 449] width 42 height 34
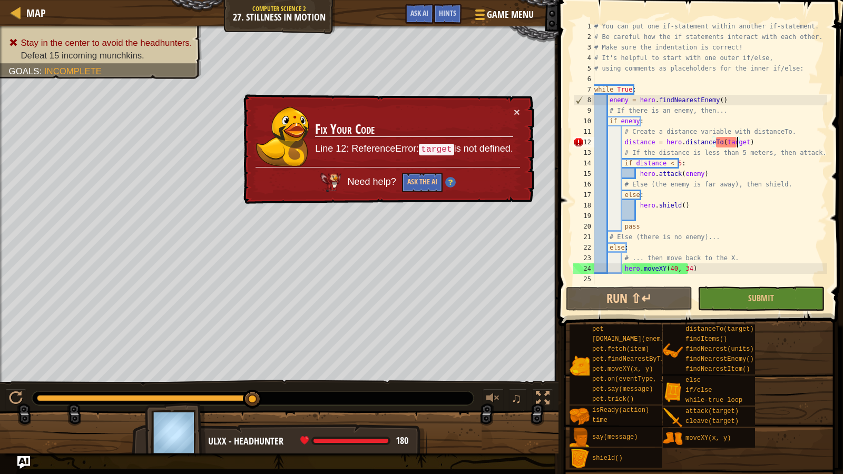
click at [737, 142] on div "# You can put one if-statement within another if-statement. # Be careful how th…" at bounding box center [710, 163] width 235 height 285
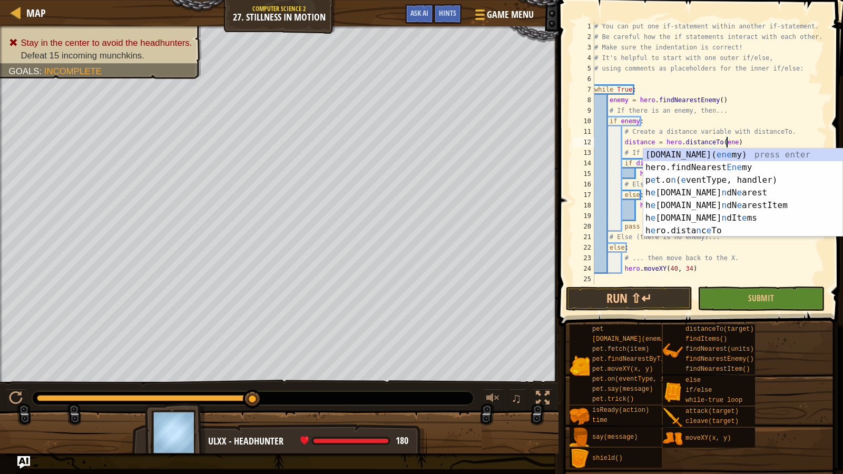
scroll to position [5, 11]
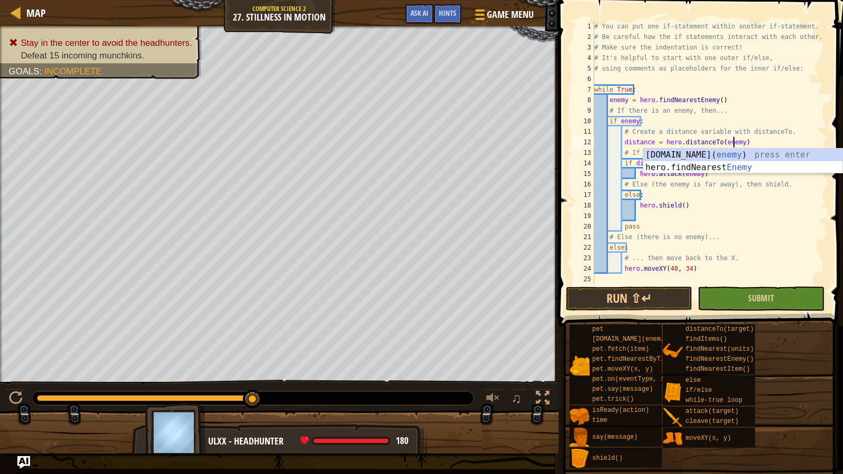
type textarea "distance = hero.distanceTo(enemy)"
click at [772, 305] on button "Submit" at bounding box center [761, 299] width 127 height 24
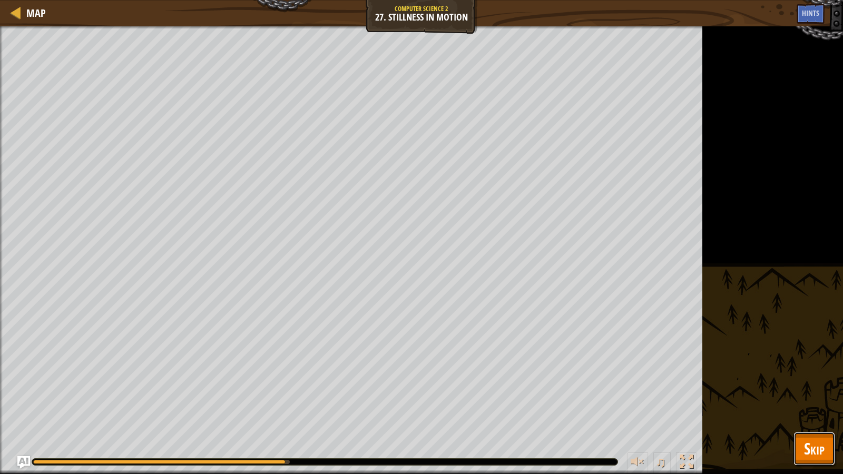
click at [808, 385] on button "Skip" at bounding box center [815, 449] width 42 height 34
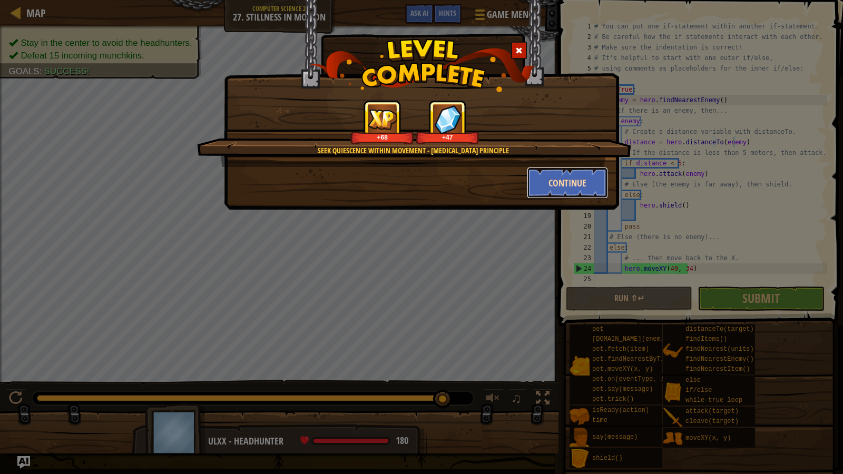
click at [559, 191] on button "Continue" at bounding box center [568, 183] width 82 height 32
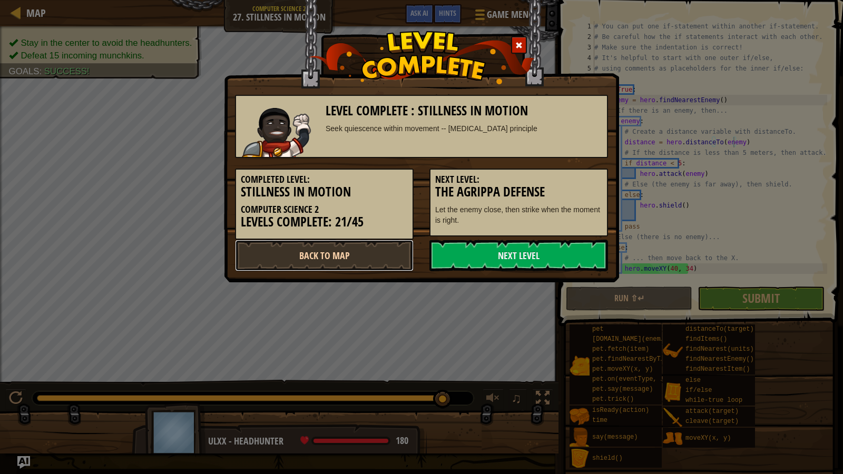
click at [375, 246] on link "Back to Map" at bounding box center [324, 256] width 179 height 32
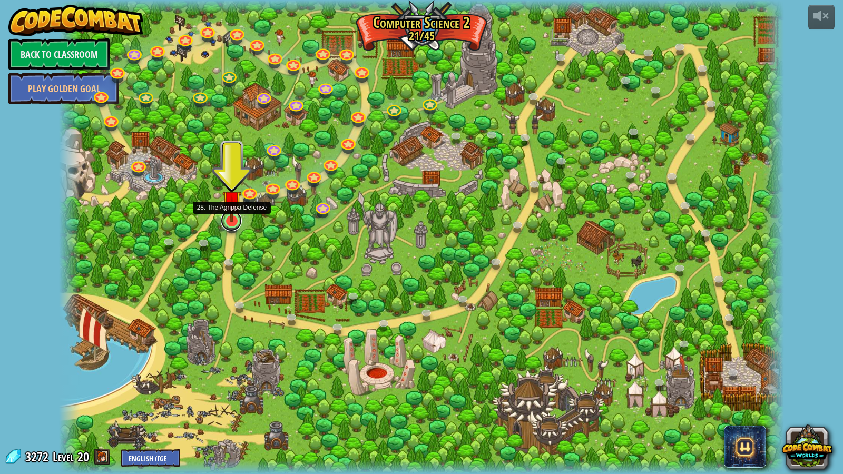
click at [230, 224] on link at bounding box center [231, 220] width 21 height 21
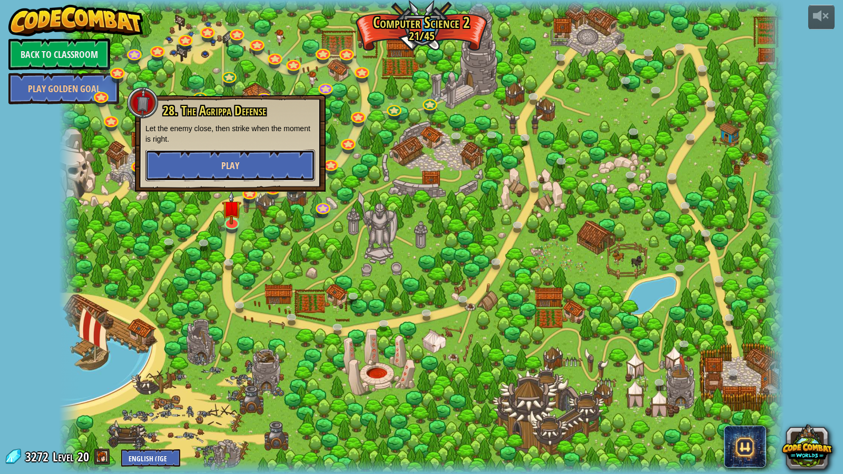
click at [236, 173] on button "Play" at bounding box center [231, 166] width 170 height 32
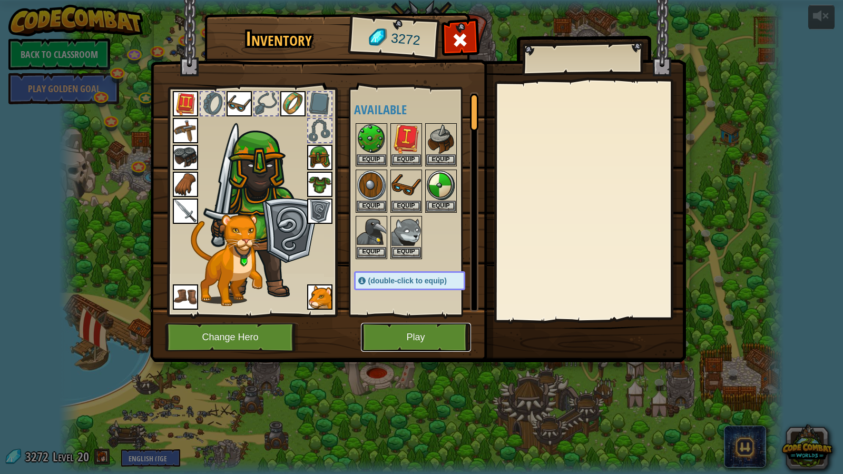
click at [392, 333] on button "Play" at bounding box center [416, 337] width 110 height 29
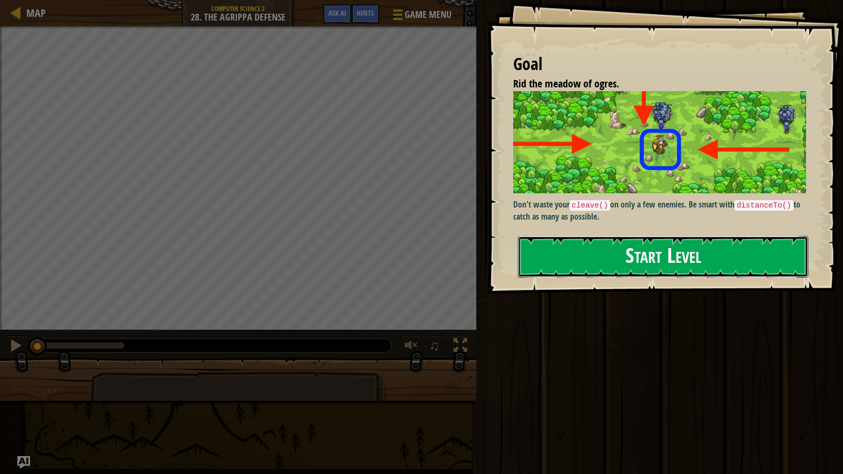
click at [636, 255] on button "Start Level" at bounding box center [663, 257] width 290 height 42
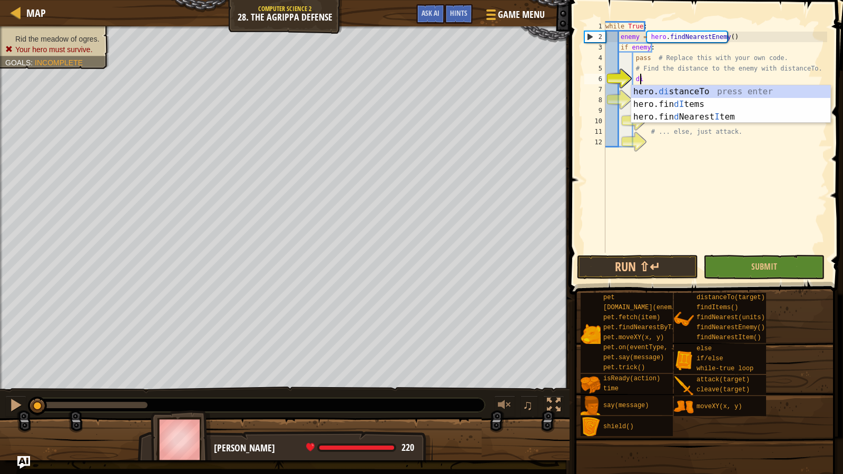
scroll to position [5, 3]
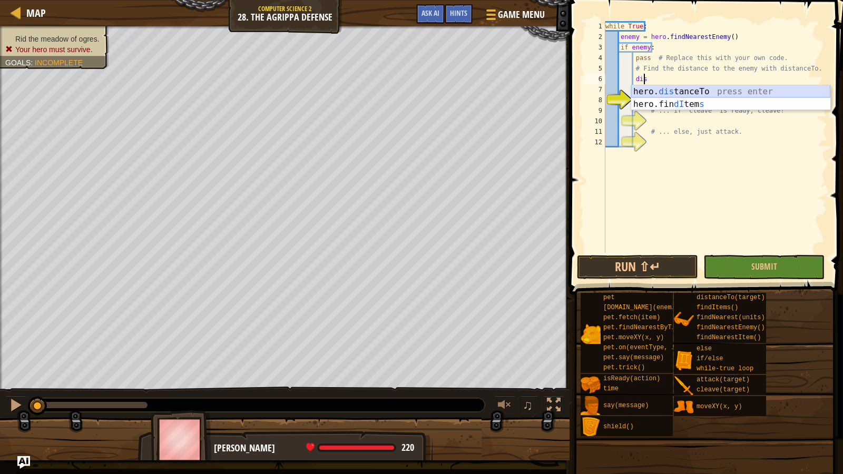
click at [678, 90] on div "hero. dis tanceTo press enter hero.fin dI tem s press enter" at bounding box center [731, 110] width 199 height 51
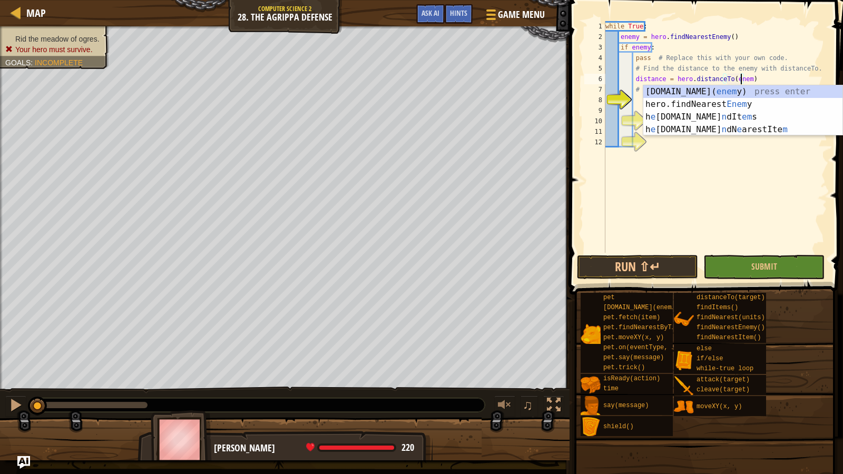
type textarea "distance = hero.distanceTo(enemy)"
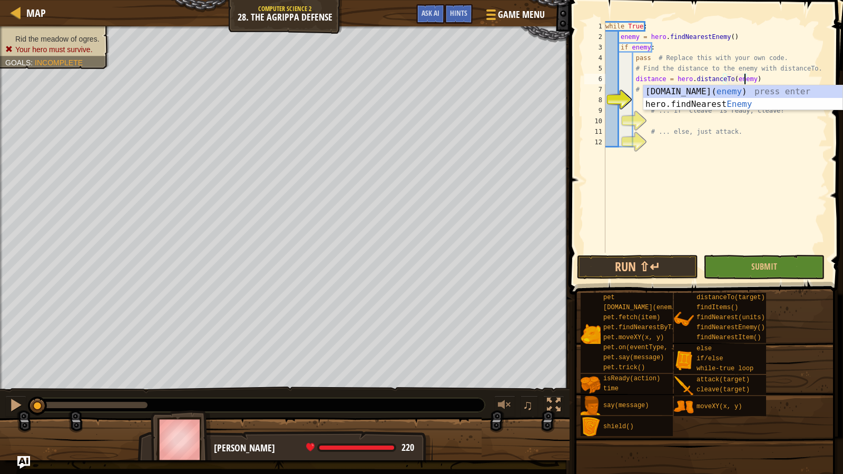
scroll to position [5, 12]
click at [780, 74] on div "while True : enemy = hero . findNearestEnemy ( ) if enemy : pass # Replace this…" at bounding box center [716, 147] width 224 height 253
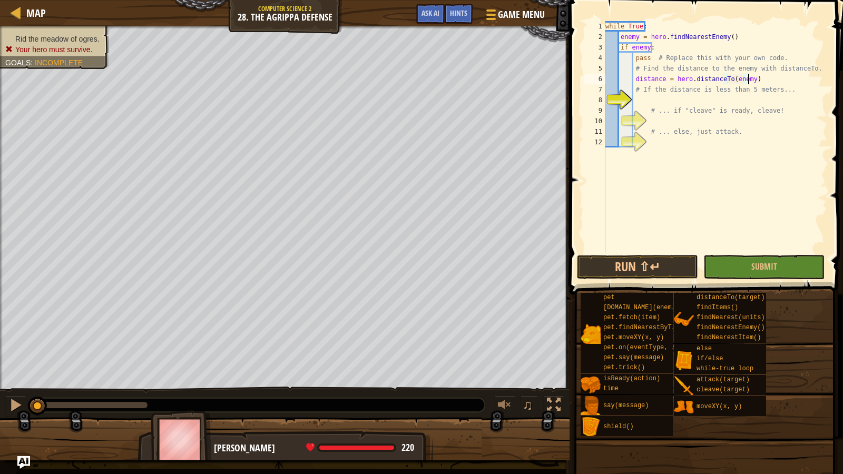
scroll to position [5, 2]
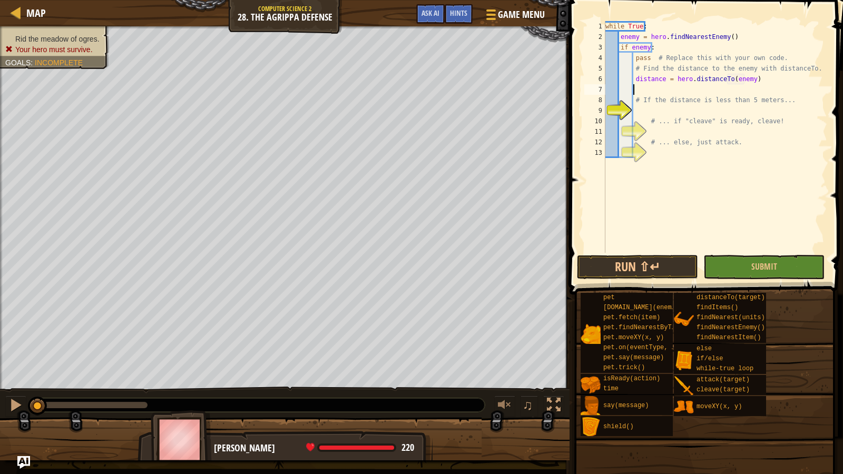
click at [667, 114] on div "while True : enemy = hero . findNearestEnemy ( ) if enemy : pass # Replace this…" at bounding box center [716, 147] width 224 height 253
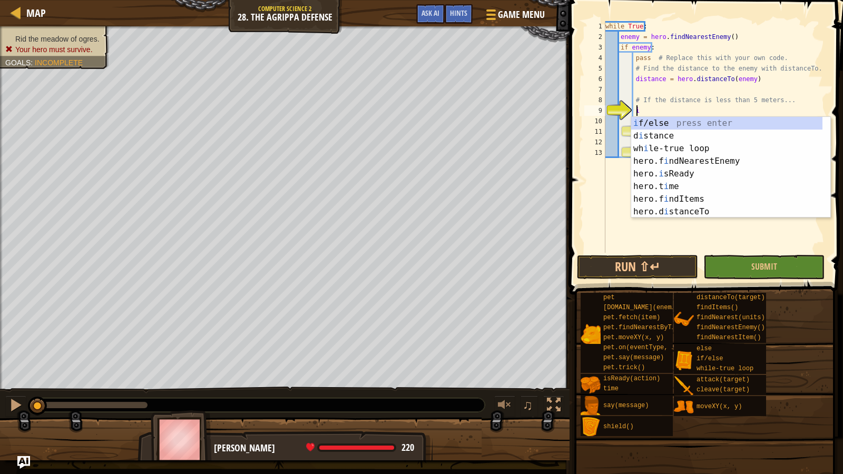
scroll to position [5, 2]
click at [672, 122] on div "i f/else press enter d i stance press enter wh i le-true loop press enter hero.…" at bounding box center [727, 180] width 191 height 127
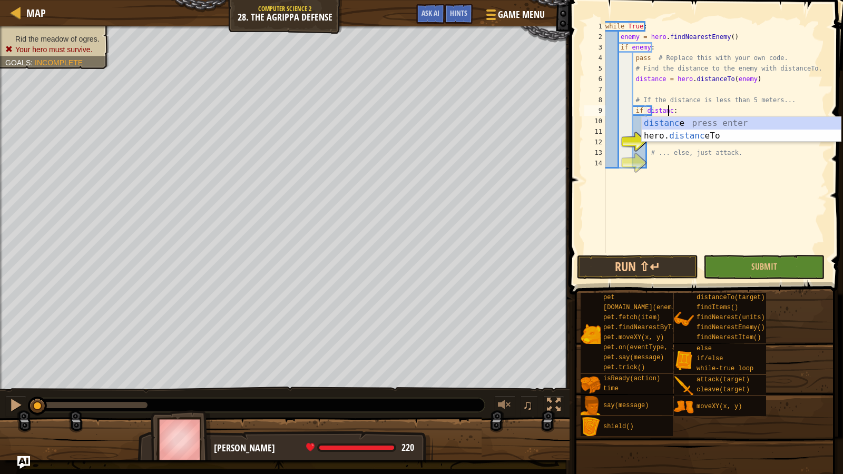
type textarea "if distance:"
click at [675, 122] on div "distance press enter hero. distance To press enter" at bounding box center [741, 142] width 199 height 51
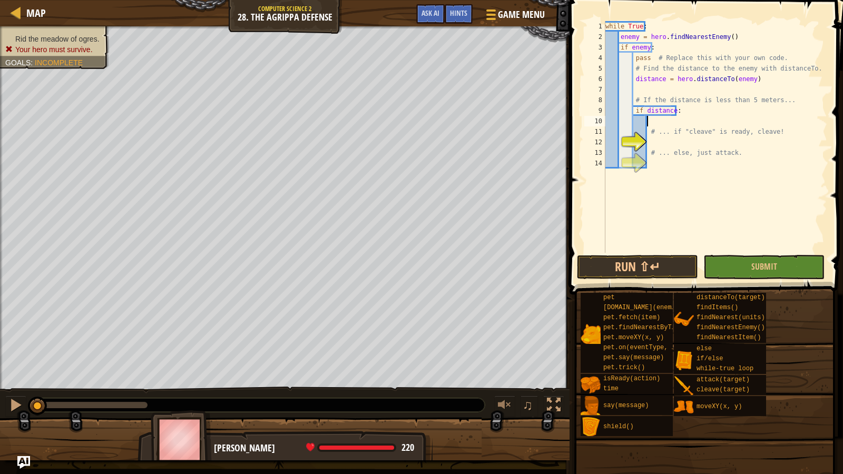
click at [675, 122] on div "while True : enemy = hero . findNearestEnemy ( ) if enemy : pass # Replace this…" at bounding box center [716, 147] width 224 height 253
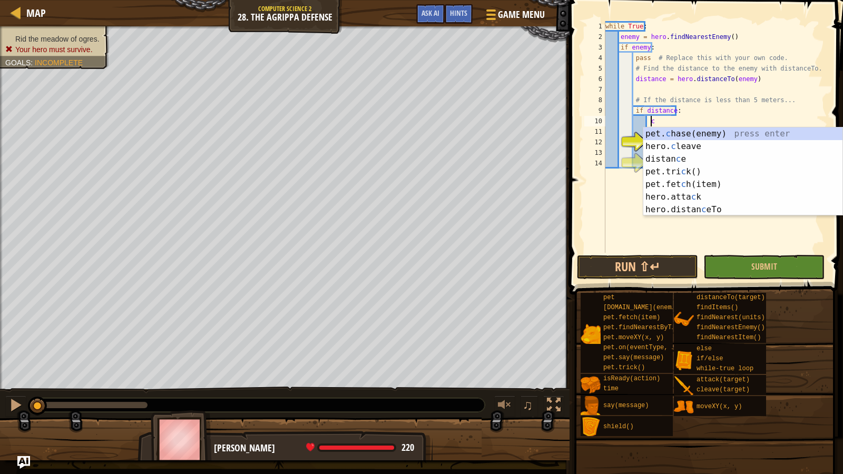
type textarea "c"
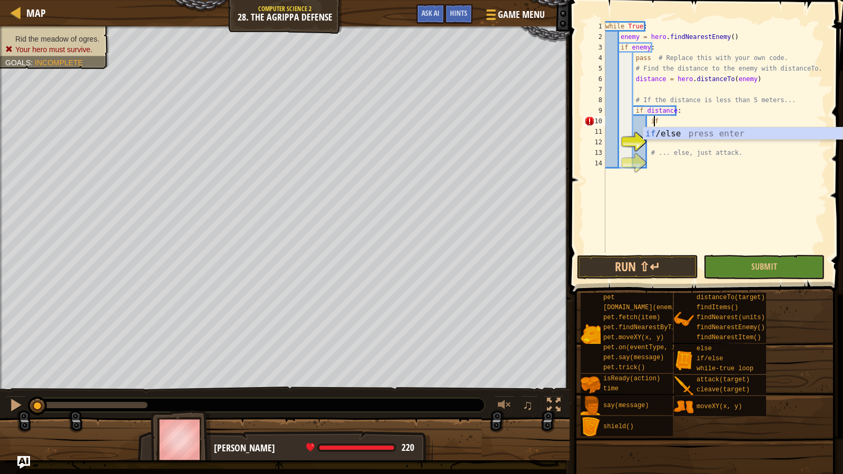
type textarea "i"
type textarea "c"
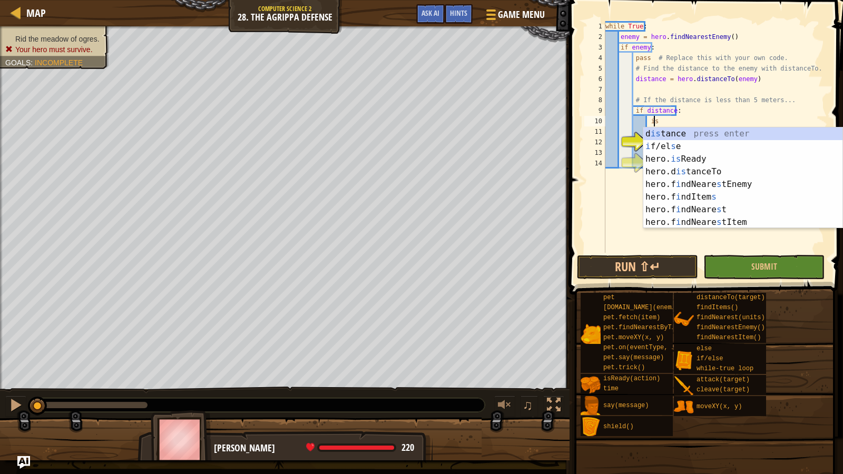
scroll to position [5, 4]
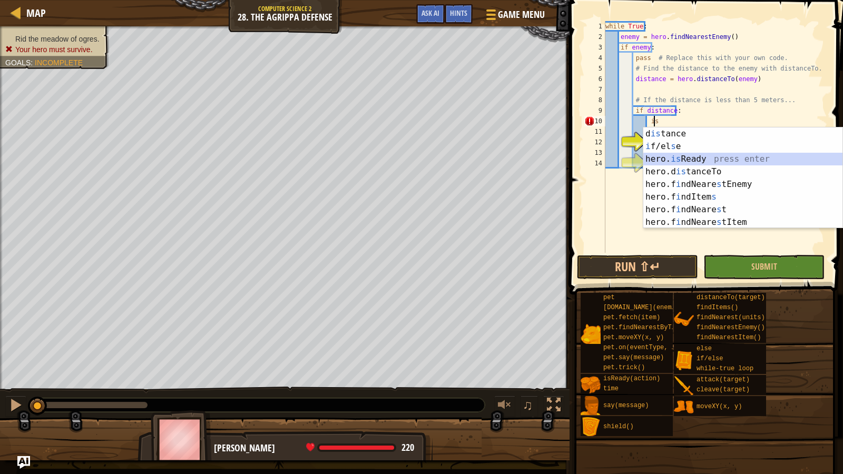
click at [696, 161] on div "d is tance press enter i f/el s e press enter hero. is Ready press enter hero.d…" at bounding box center [743, 191] width 199 height 127
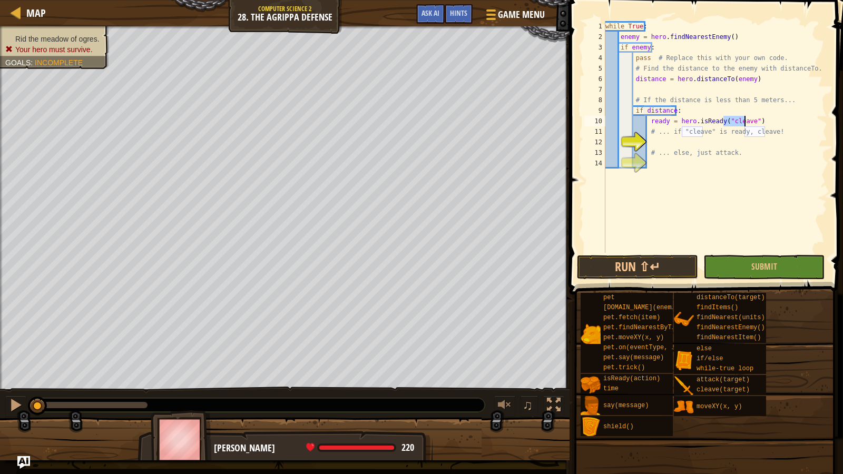
click at [774, 115] on div "while True : enemy = hero . findNearestEnemy ( ) if enemy : pass # Replace this…" at bounding box center [716, 147] width 224 height 253
type textarea "if distance:"
click at [706, 145] on div "while True : enemy = hero . findNearestEnemy ( ) if enemy : pass # Replace this…" at bounding box center [716, 147] width 224 height 253
type textarea "i"
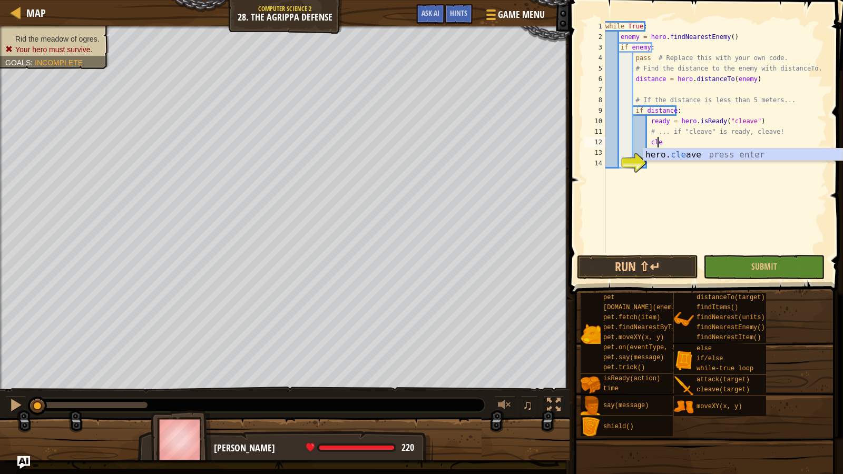
scroll to position [5, 4]
click at [703, 150] on div "hero. clea ve press enter" at bounding box center [743, 168] width 199 height 38
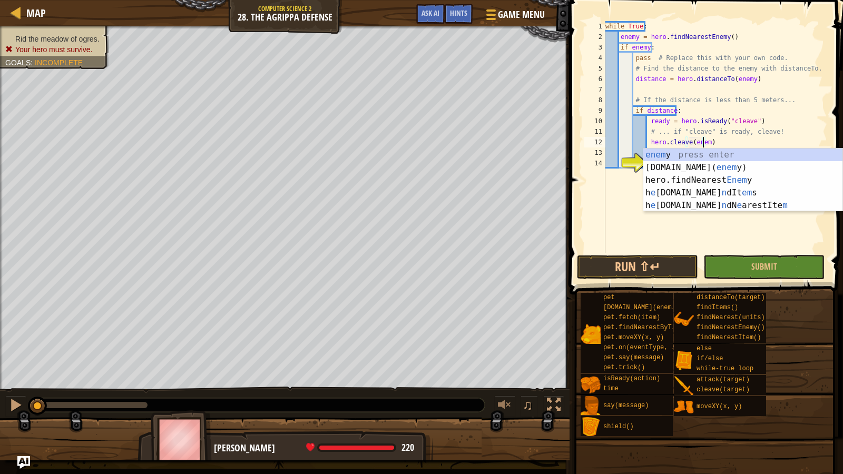
scroll to position [5, 8]
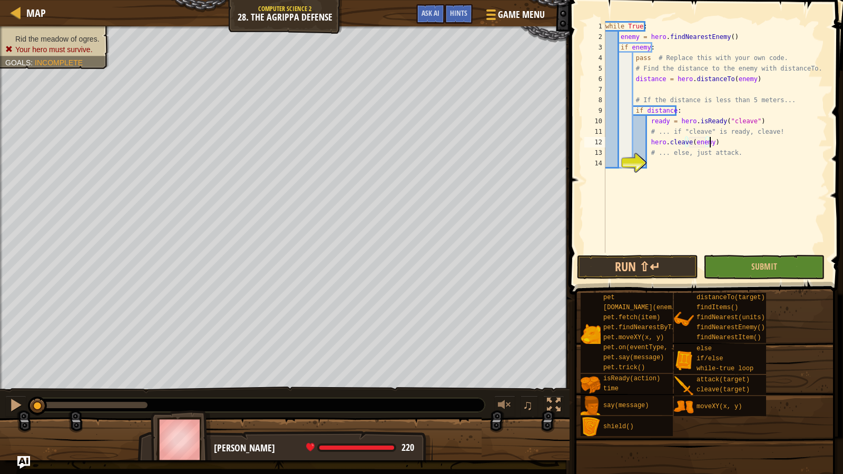
click at [735, 138] on div "while True : enemy = hero . findNearestEnemy ( ) if enemy : pass # Replace this…" at bounding box center [716, 147] width 224 height 253
click at [648, 119] on div "while True : enemy = hero . findNearestEnemy ( ) if enemy : pass # Replace this…" at bounding box center [716, 147] width 224 height 253
click at [667, 134] on div "if /else press enter" at bounding box center [743, 147] width 199 height 38
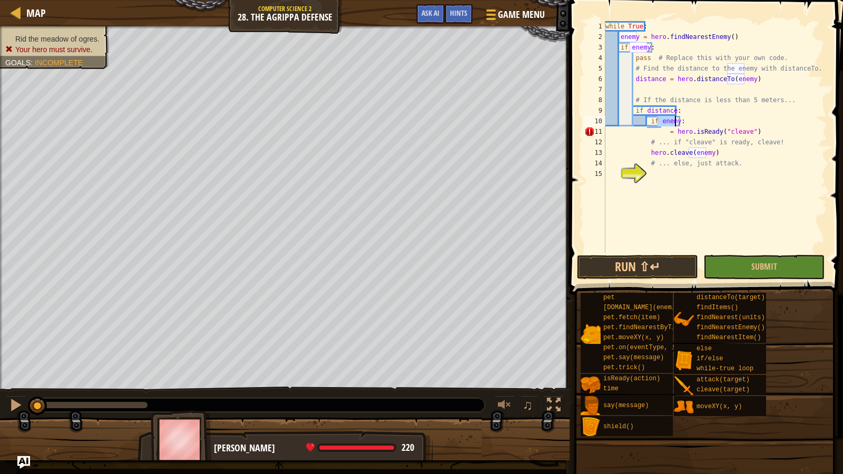
click at [645, 151] on div "while True : enemy = hero . findNearestEnemy ( ) if enemy : pass # Replace this…" at bounding box center [716, 147] width 224 height 253
click at [639, 151] on div "while True : enemy = hero . findNearestEnemy ( ) if enemy : pass # Replace this…" at bounding box center [716, 147] width 224 height 253
type textarea "hero.cleave(enemy)"
